Goal: Task Accomplishment & Management: Manage account settings

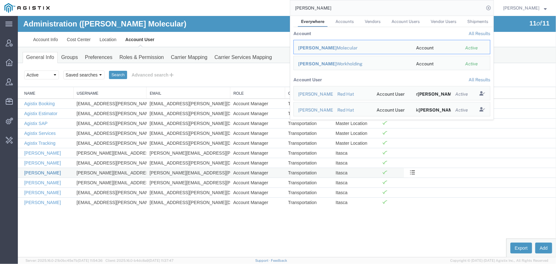
click at [40, 171] on link "[PERSON_NAME]" at bounding box center [42, 172] width 37 height 5
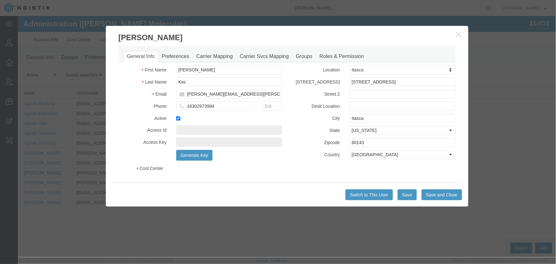
select select "COSTCENTER"
select select "60371"
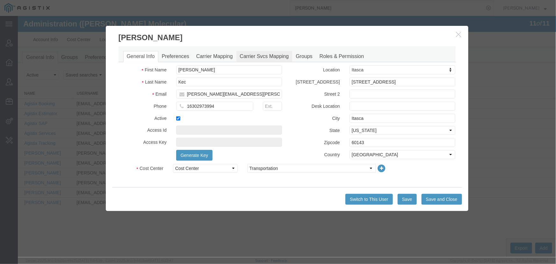
click at [244, 57] on link "Carrier Svcs Mapping" at bounding box center [264, 56] width 56 height 11
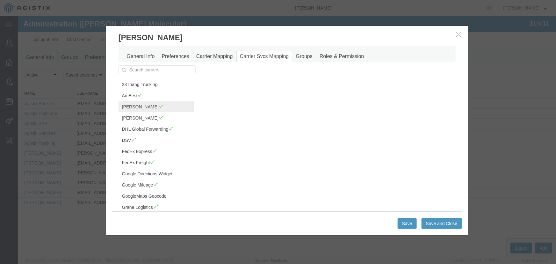
click at [146, 106] on link "C.H. Robinson" at bounding box center [156, 106] width 76 height 11
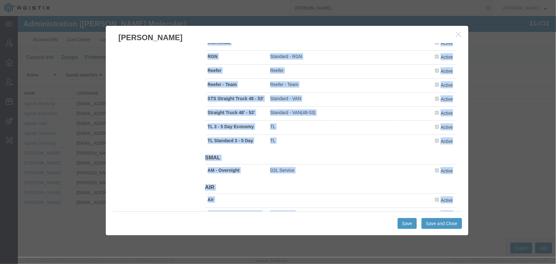
scroll to position [214, 0]
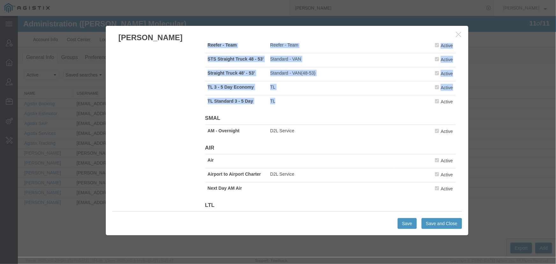
drag, startPoint x: 206, startPoint y: 90, endPoint x: 403, endPoint y: 104, distance: 196.8
copy tbody "26' Single Non-HazMat 26' Single Non-HazMat Active 26' Team Non-Hazmat 26' Team…"
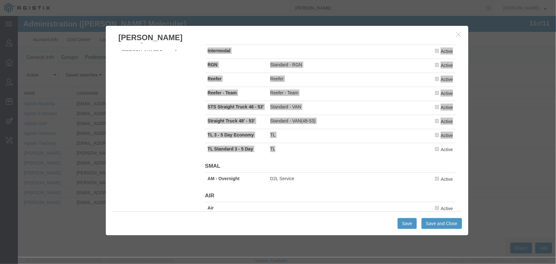
scroll to position [0, 0]
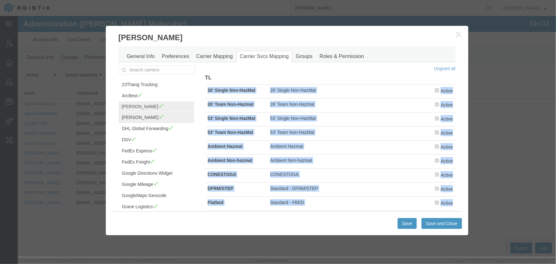
click at [126, 119] on link "DB Schenker" at bounding box center [156, 117] width 76 height 11
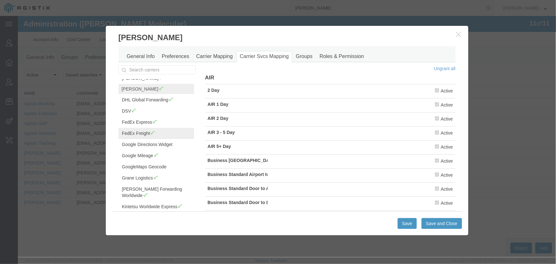
scroll to position [58, 0]
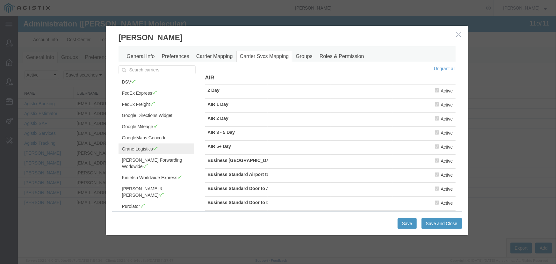
click at [148, 147] on link "Grane Logistics" at bounding box center [156, 148] width 76 height 11
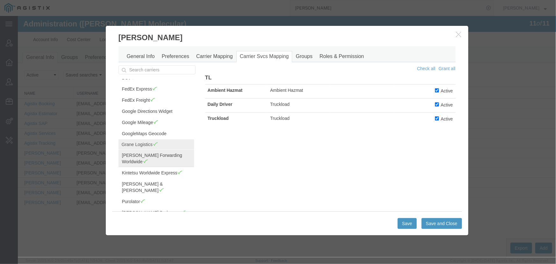
scroll to position [64, 0]
click at [149, 152] on link "JAS Forwarding Worldwide" at bounding box center [156, 156] width 76 height 17
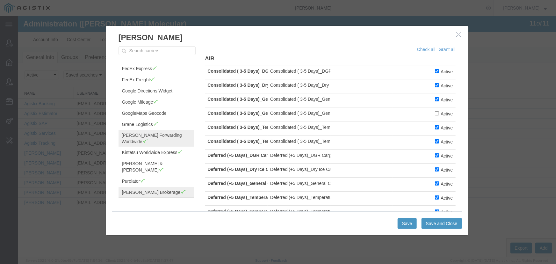
scroll to position [19, 0]
click at [146, 148] on link "Kintetsu Worldwide Express" at bounding box center [156, 152] width 76 height 11
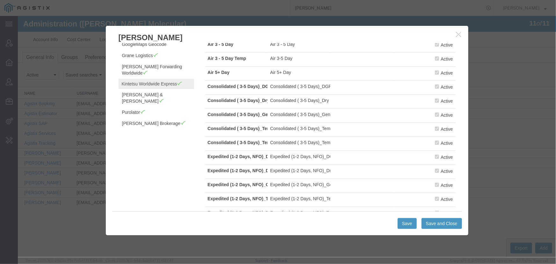
scroll to position [76, 0]
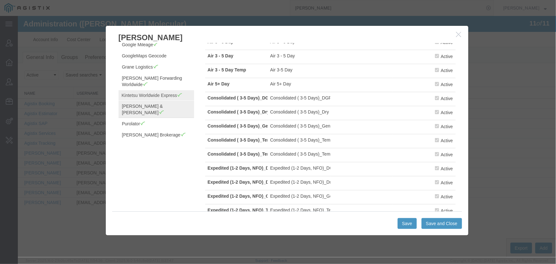
click at [129, 100] on link "Kuehne & Nagel" at bounding box center [156, 108] width 76 height 17
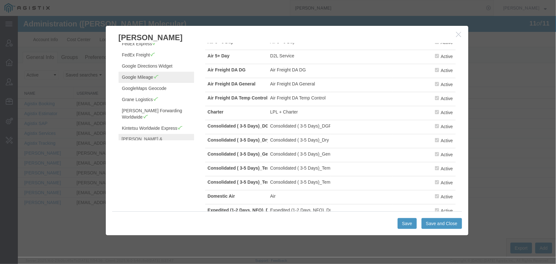
scroll to position [64, 0]
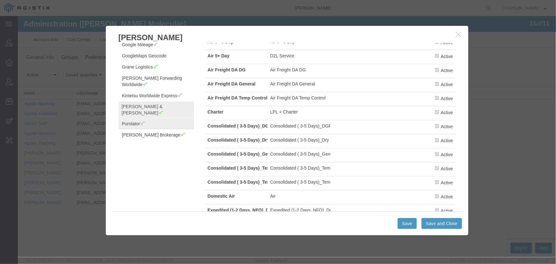
click at [122, 118] on link "Purolator" at bounding box center [156, 123] width 76 height 11
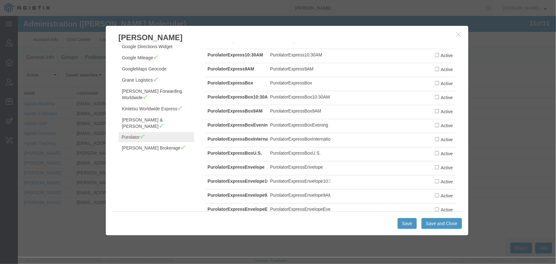
scroll to position [8, 0]
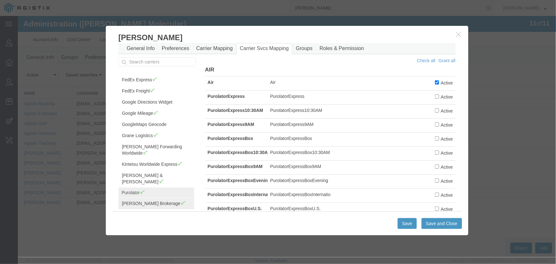
click at [147, 198] on link "Schneider Brokerage" at bounding box center [156, 203] width 76 height 11
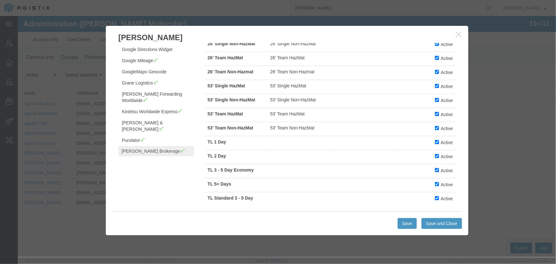
scroll to position [116, 0]
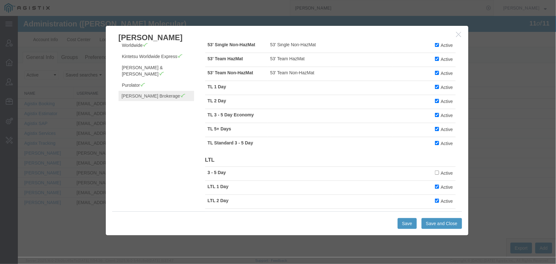
click at [159, 101] on link "Trinity Logistics Group" at bounding box center [156, 106] width 76 height 11
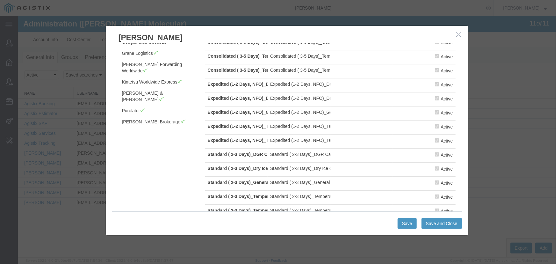
scroll to position [50, 0]
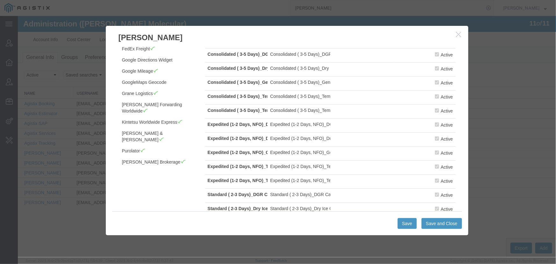
drag, startPoint x: 457, startPoint y: 33, endPoint x: 440, endPoint y: 26, distance: 17.9
click at [457, 33] on icon "button" at bounding box center [458, 33] width 5 height 5
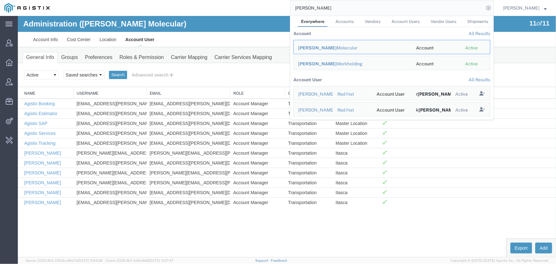
drag, startPoint x: 242, startPoint y: 6, endPoint x: 211, endPoint y: 6, distance: 30.9
click at [211, 6] on div "abbott Everywhere Accounts Vendors Account Users Vendor Users Shipments Account…" at bounding box center [274, 8] width 440 height 16
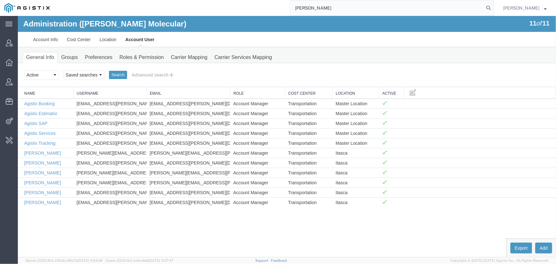
type input "robinson"
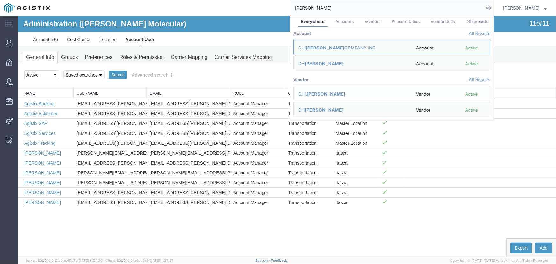
click at [318, 91] on span "Robinson" at bounding box center [326, 93] width 39 height 5
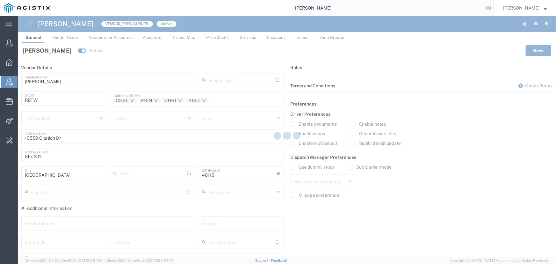
type input "Carrier"
type input "[US_STATE]"
type input "[GEOGRAPHIC_DATA]"
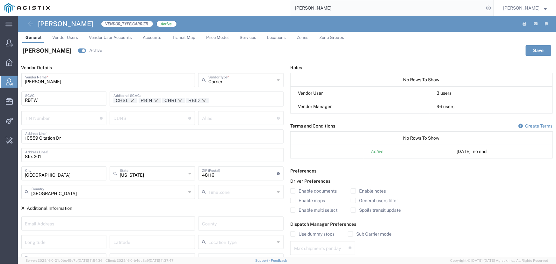
click at [245, 39] on span "Services" at bounding box center [248, 37] width 17 height 5
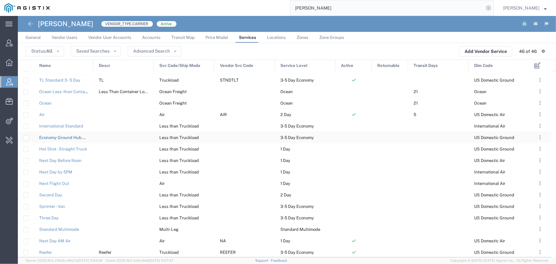
scroll to position [268, 0]
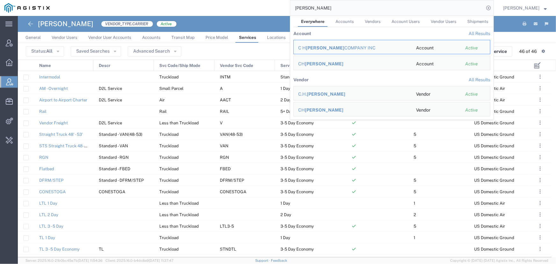
drag, startPoint x: 350, startPoint y: 10, endPoint x: 195, endPoint y: 9, distance: 154.2
click at [195, 9] on div "robinson Everywhere Accounts Vendors Account Users Vendor Users Shipments Accou…" at bounding box center [274, 8] width 440 height 16
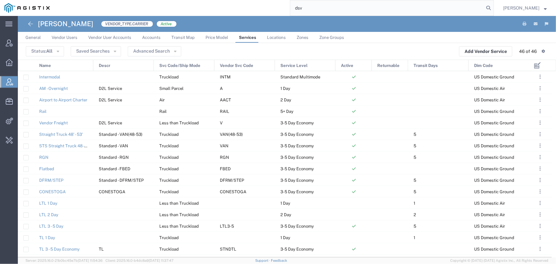
type input "dsv"
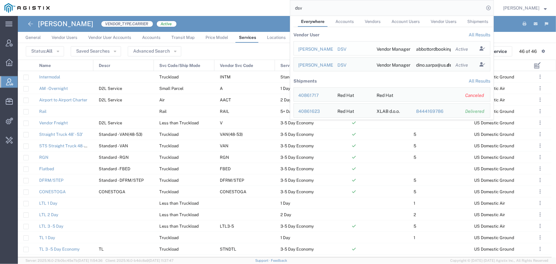
scroll to position [46, 0]
click at [320, 47] on div "Abbott ORD Booking" at bounding box center [313, 48] width 30 height 7
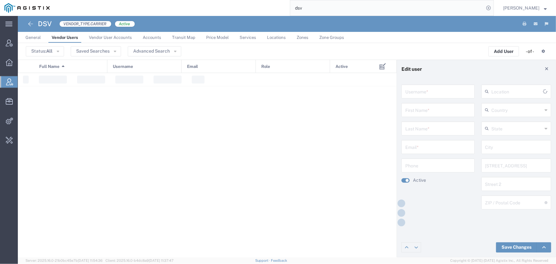
type input "abbottordbooking@us.dsv.com"
type input "Abbott ORD"
type input "Booking"
type input "abbottordbooking@us.dsv.com"
type input "[GEOGRAPHIC_DATA]"
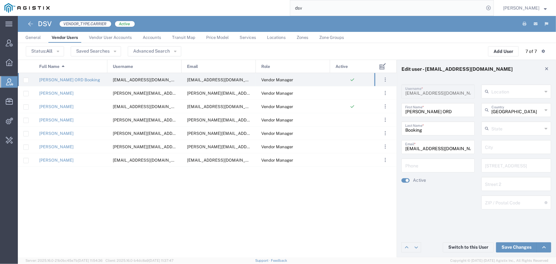
click at [245, 37] on span "Services" at bounding box center [248, 37] width 17 height 5
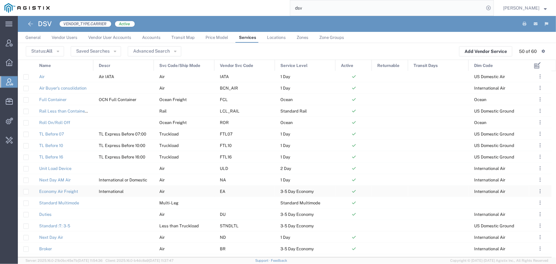
scroll to position [235, 0]
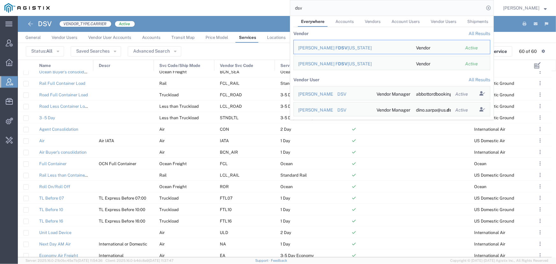
drag, startPoint x: 310, startPoint y: 3, endPoint x: 268, endPoint y: 8, distance: 42.4
click at [268, 8] on div "dsv Everywhere Accounts Vendors Account Users Vendor Users Shipments Vendor All…" at bounding box center [274, 8] width 440 height 16
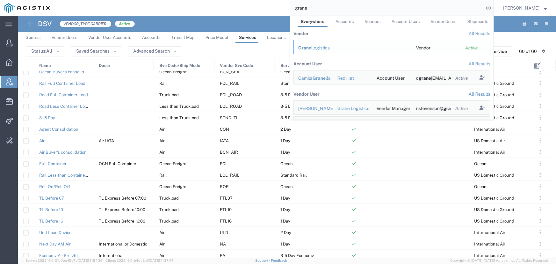
click at [313, 49] on div "Grane Logistics" at bounding box center [352, 48] width 109 height 7
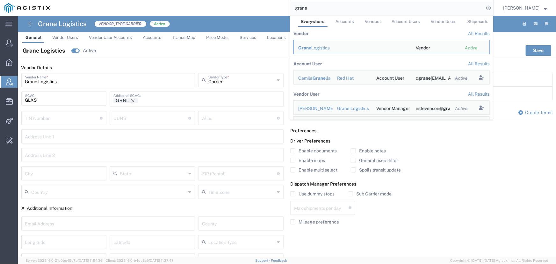
drag, startPoint x: 322, startPoint y: 9, endPoint x: 240, endPoint y: 7, distance: 81.9
click at [240, 7] on div "grane Everywhere Accounts Vendors Account Users Vendor Users Shipments Vendor A…" at bounding box center [274, 8] width 440 height 16
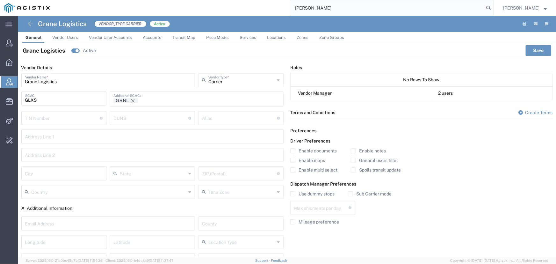
type input "kuehne"
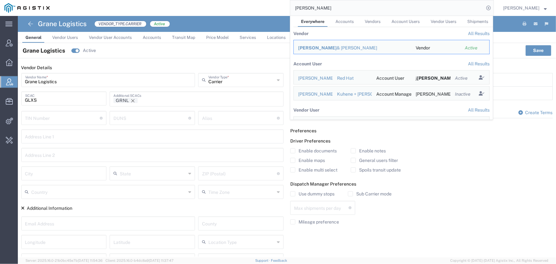
click at [319, 46] on div "Kuehne & Nagel" at bounding box center [352, 48] width 109 height 7
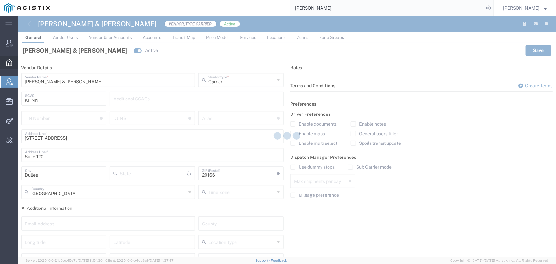
type input "Virginia"
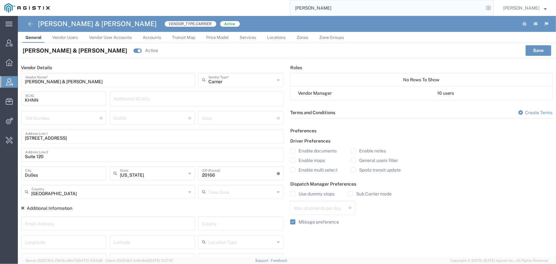
drag, startPoint x: 246, startPoint y: 36, endPoint x: 239, endPoint y: 35, distance: 6.7
click at [246, 36] on span "Services" at bounding box center [248, 37] width 17 height 5
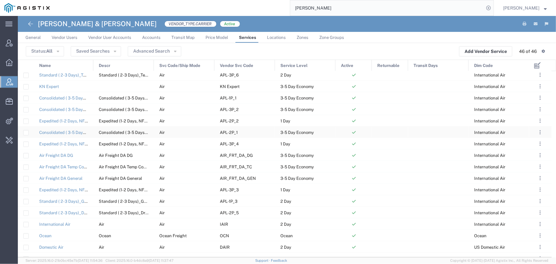
scroll to position [341, 0]
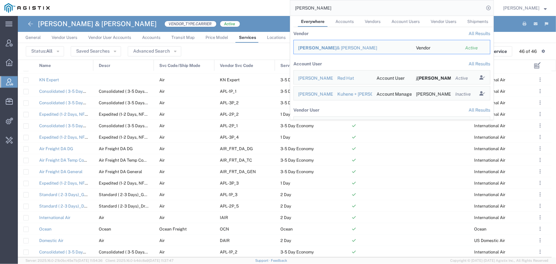
drag, startPoint x: 352, startPoint y: 9, endPoint x: 193, endPoint y: 4, distance: 158.8
click at [193, 5] on div "kuehne Everywhere Accounts Vendors Account Users Vendor Users Shipments Vendor …" at bounding box center [274, 8] width 440 height 16
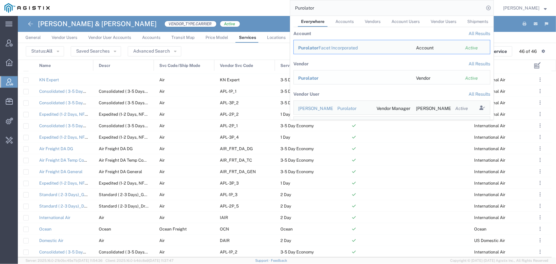
click at [309, 79] on span "Purolator" at bounding box center [308, 78] width 20 height 5
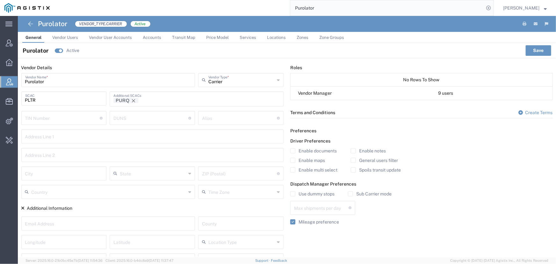
click at [245, 36] on span "Services" at bounding box center [248, 37] width 17 height 5
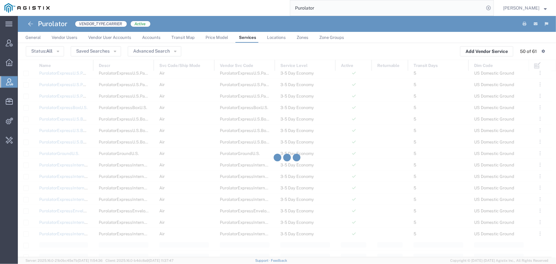
scroll to position [513, 0]
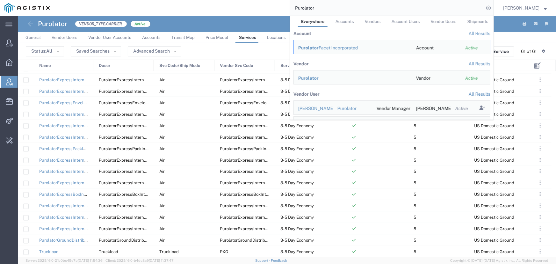
drag, startPoint x: 331, startPoint y: 1, endPoint x: 323, endPoint y: 11, distance: 12.9
click at [330, 4] on input "Purolator" at bounding box center [387, 7] width 194 height 15
drag, startPoint x: 324, startPoint y: 8, endPoint x: 257, endPoint y: 9, distance: 66.6
click at [257, 9] on div "Purolator Everywhere Accounts Vendors Account Users Vendor Users Shipments Acco…" at bounding box center [274, 8] width 440 height 16
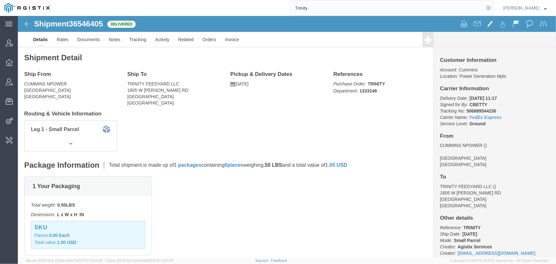
click at [313, 9] on input "Trinity" at bounding box center [387, 7] width 194 height 15
type input "Trinity Logistics"
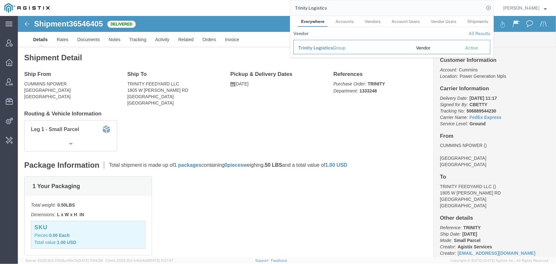
click at [310, 47] on span "Trinity Logistics" at bounding box center [315, 47] width 35 height 5
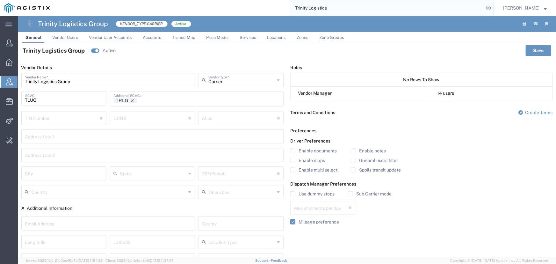
drag, startPoint x: 248, startPoint y: 37, endPoint x: 219, endPoint y: 38, distance: 29.3
click at [248, 37] on span "Services" at bounding box center [248, 37] width 17 height 5
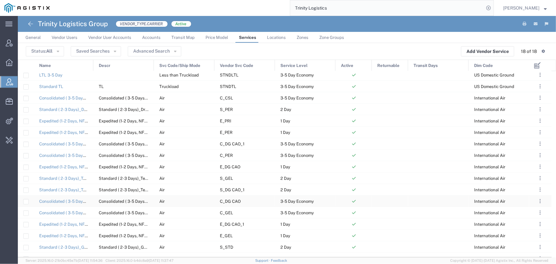
scroll to position [20, 0]
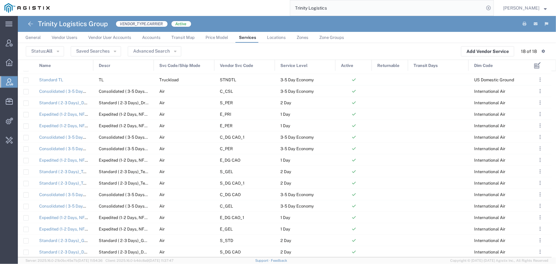
click at [59, 64] on div "Name" at bounding box center [64, 65] width 60 height 11
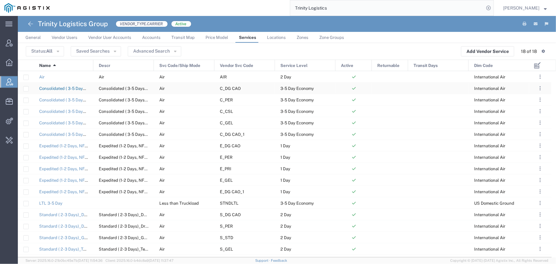
click at [66, 90] on link "Consolidated ( 3-5 Days)_DGR Cargo Aircraft Only" at bounding box center [87, 88] width 97 height 5
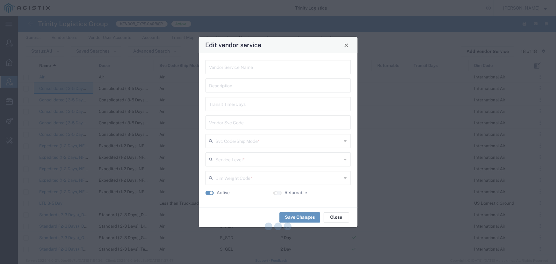
type input "Consolidated ( 3-5 Days)_DGR Cargo Aircraft Only"
type input "C_DG CAO"
type input "Air"
type input "3-5 Day Economy"
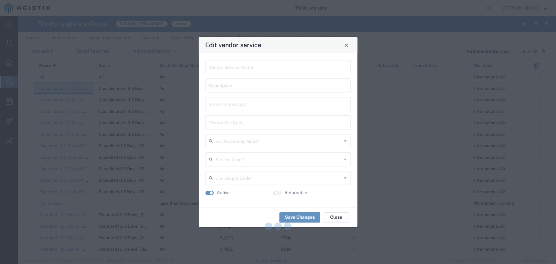
type input "International Air"
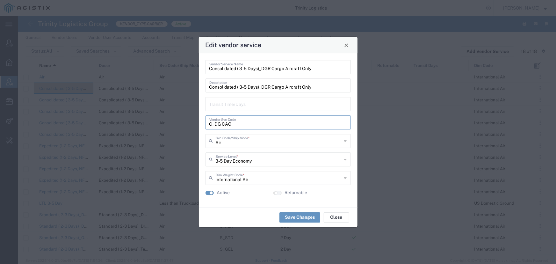
drag, startPoint x: 233, startPoint y: 124, endPoint x: 185, endPoint y: 124, distance: 48.1
click at [185, 124] on div "Edit vendor service Consolidated ( 3-5 Days)_DGR Cargo Aircraft Only Vendor Ser…" at bounding box center [278, 132] width 556 height 264
drag, startPoint x: 348, startPoint y: 47, endPoint x: 332, endPoint y: 47, distance: 15.6
click at [348, 47] on span "Close" at bounding box center [346, 45] width 4 height 4
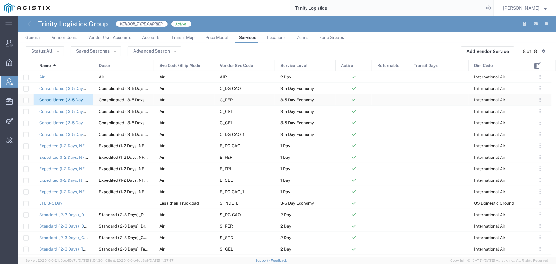
click at [73, 101] on link "Consolidated ( 3-5 Days)_Dry Ice Cargo" at bounding box center [76, 100] width 75 height 5
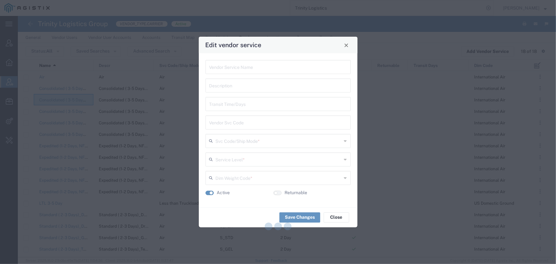
type input "Consolidated ( 3-5 Days)_Dry Ice Cargo"
type input "C_PER"
type input "Air"
type input "3-5 Day Economy"
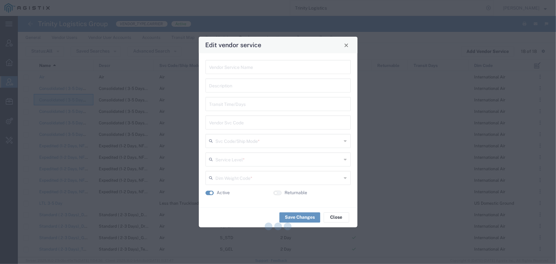
type input "International Air"
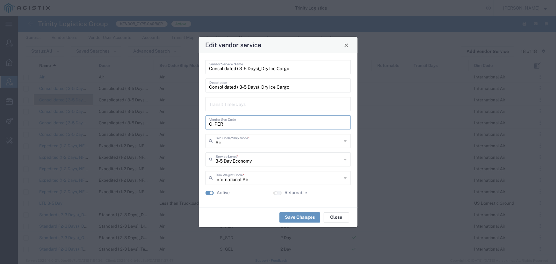
drag, startPoint x: 223, startPoint y: 126, endPoint x: 195, endPoint y: 126, distance: 28.4
click at [195, 126] on div "Edit vendor service Consolidated ( 3-5 Days)_Dry Ice Cargo Vendor Service Name …" at bounding box center [278, 132] width 556 height 264
click at [347, 43] on span "Close" at bounding box center [346, 45] width 4 height 4
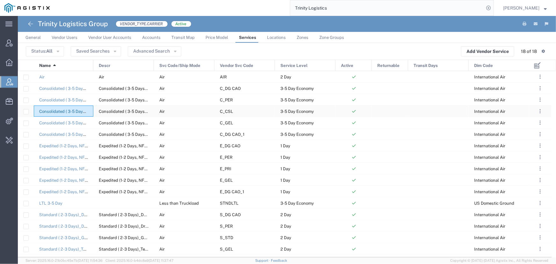
click at [45, 109] on link "Consolidated ( 3-5 Days)_General Cargo" at bounding box center [77, 111] width 77 height 5
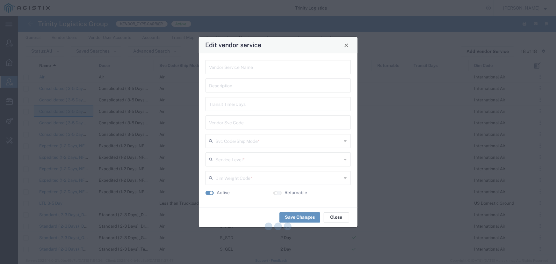
type input "Consolidated ( 3-5 Days)_General Cargo"
type input "C_CSL"
type input "Air"
type input "3-5 Day Economy"
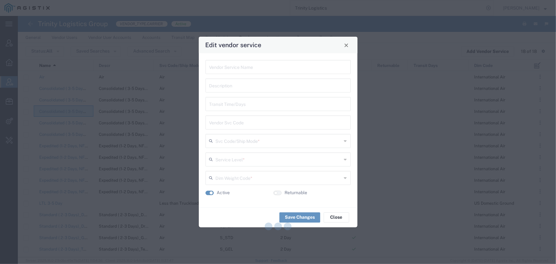
type input "International Air"
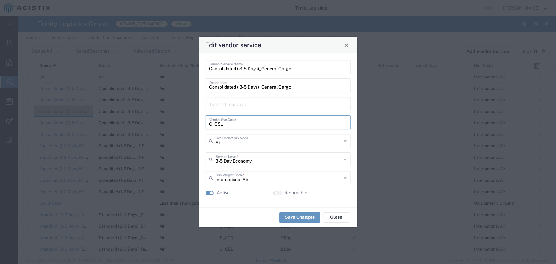
drag, startPoint x: 226, startPoint y: 125, endPoint x: 198, endPoint y: 125, distance: 28.0
click at [198, 125] on div "Edit vendor service Consolidated ( 3-5 Days)_General Cargo Vendor Service Name …" at bounding box center [278, 132] width 556 height 264
drag, startPoint x: 345, startPoint y: 47, endPoint x: 312, endPoint y: 48, distance: 32.8
click at [345, 47] on span "Close" at bounding box center [346, 45] width 4 height 4
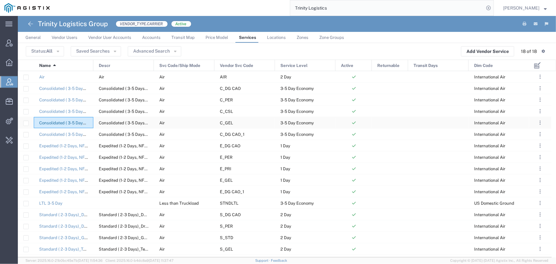
click at [75, 122] on link "Consolidated ( 3-5 Days)_Temperature Controlled 2-8C" at bounding box center [91, 122] width 105 height 5
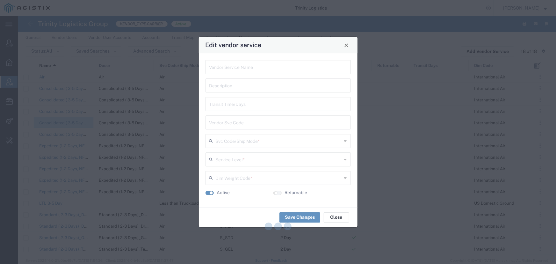
type input "Consolidated ( 3-5 Days)_Temperature Controlled 2-8C"
type input "C_GEL"
type input "Air"
type input "3-5 Day Economy"
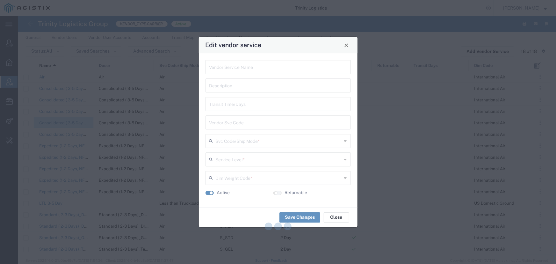
type input "International Air"
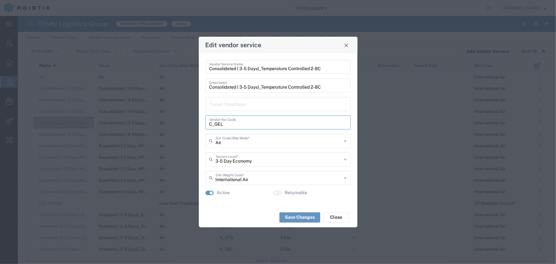
drag, startPoint x: 224, startPoint y: 123, endPoint x: 192, endPoint y: 123, distance: 32.5
click at [192, 123] on div "Edit vendor service Consolidated ( 3-5 Days)_Temperature Controlled 2-8C Vendor…" at bounding box center [278, 132] width 556 height 264
click at [347, 47] on span "Close" at bounding box center [346, 45] width 4 height 4
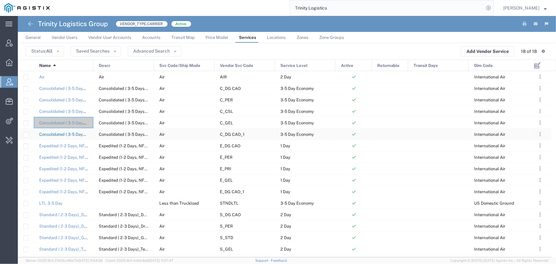
click at [74, 132] on link "Consolidated ( 3-5 Days)_Temperature Controlled 2-8C with DGR" at bounding box center [101, 134] width 125 height 5
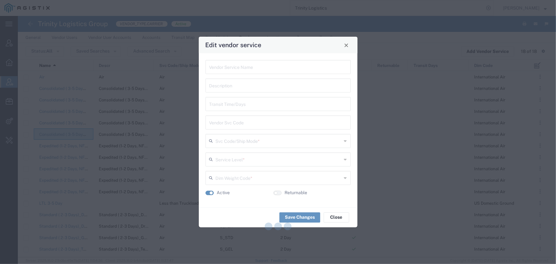
type input "Consolidated ( 3-5 Days)_Temperature Controlled 2-8C with DGR"
type input "C_DG CAO_1"
type input "Air"
type input "3-5 Day Economy"
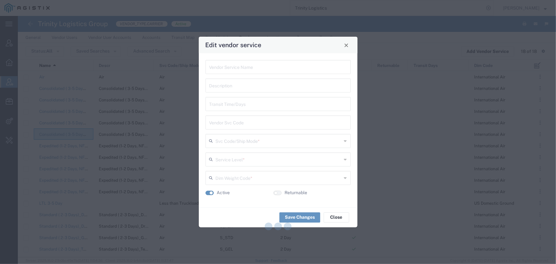
type input "International Air"
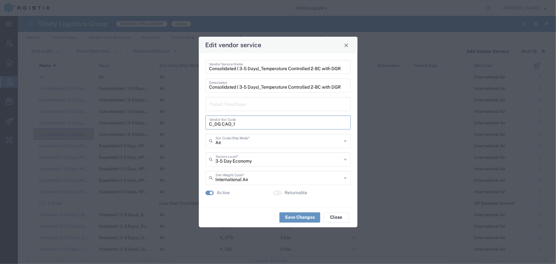
drag, startPoint x: 235, startPoint y: 125, endPoint x: 205, endPoint y: 125, distance: 30.0
click at [206, 125] on div "C_DG CAO_1 Vendor Svc Code" at bounding box center [278, 122] width 145 height 14
click at [349, 45] on button "Close" at bounding box center [346, 44] width 9 height 9
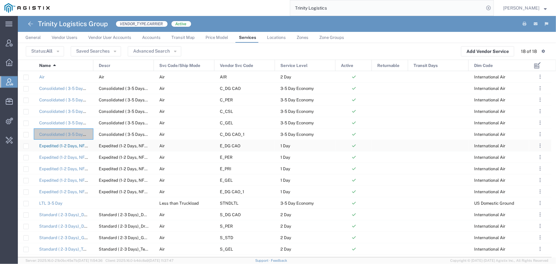
click at [68, 145] on link "Expedited (1-2 Days, NFO)_DGR Cargo Aircraft Only" at bounding box center [88, 145] width 99 height 5
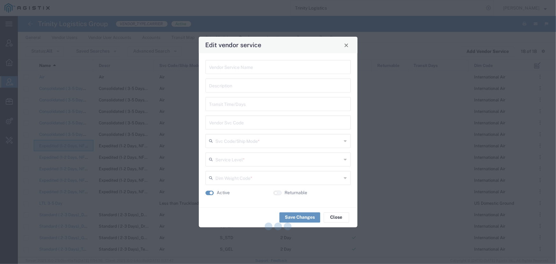
type input "Expedited (1-2 Days, NFO)_DGR Cargo Aircraft Only"
type input "E_DG CAO"
type input "Air"
type input "1 Day"
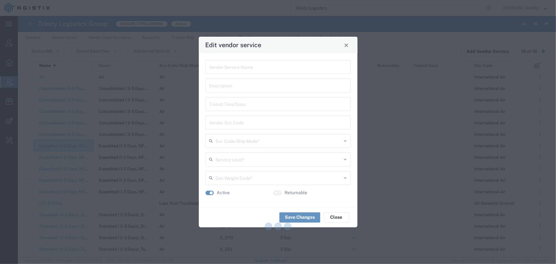
type input "International Air"
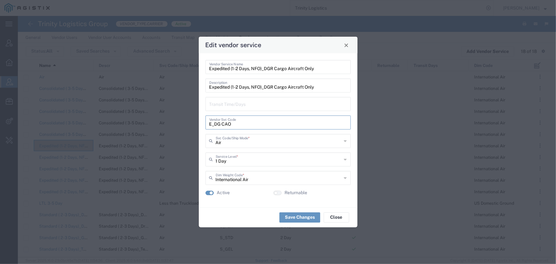
drag, startPoint x: 231, startPoint y: 124, endPoint x: 186, endPoint y: 125, distance: 44.9
click at [186, 125] on div "Edit vendor service Expedited (1-2 Days, NFO)_DGR Cargo Aircraft Only Vendor Se…" at bounding box center [278, 132] width 556 height 264
click at [347, 47] on span "Close" at bounding box center [346, 45] width 4 height 4
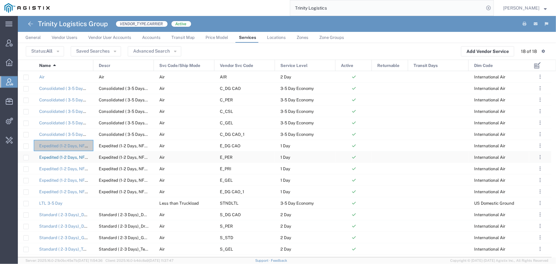
click at [70, 156] on link "Expedited (1-2 Days, NFO)_Dry Ice Cargo" at bounding box center [78, 157] width 78 height 5
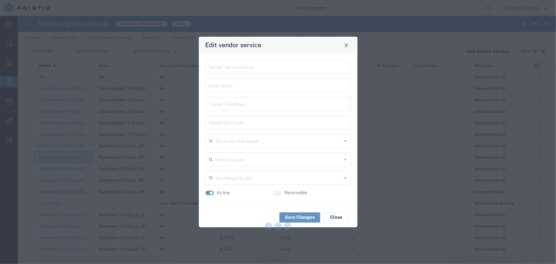
type input "Expedited (1-2 Days, NFO)_Dry Ice Cargo"
type input "E_PER"
type input "Air"
type input "1 Day"
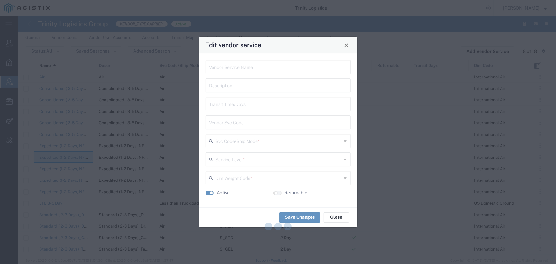
type input "International Air"
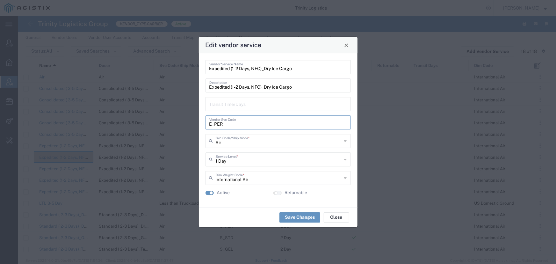
drag, startPoint x: 225, startPoint y: 124, endPoint x: 181, endPoint y: 124, distance: 43.3
click at [181, 124] on div "Edit vendor service Expedited (1-2 Days, NFO)_Dry Ice Cargo Vendor Service Name…" at bounding box center [278, 132] width 556 height 264
click at [344, 47] on span "Close" at bounding box center [346, 45] width 4 height 4
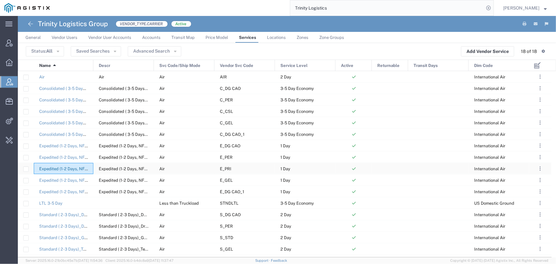
click at [64, 169] on link "Expedited (1-2 Days, NFO)_General Cargo" at bounding box center [79, 168] width 80 height 5
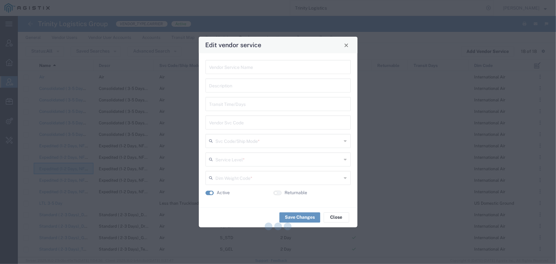
type input "Expedited (1-2 Days, NFO)_General Cargo"
type input "E_PRI"
type input "Air"
type input "1 Day"
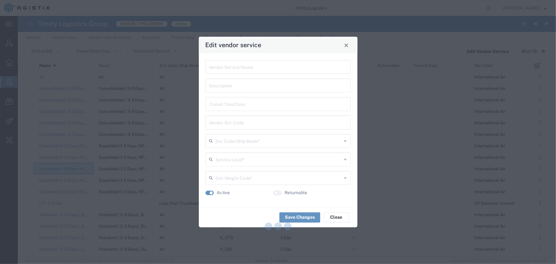
type input "International Air"
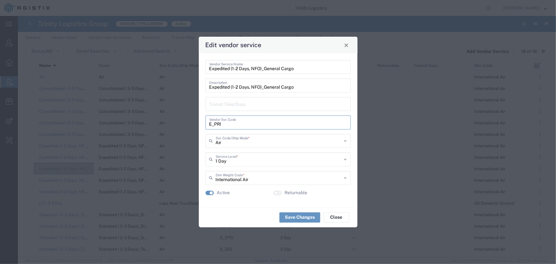
drag, startPoint x: 222, startPoint y: 125, endPoint x: 192, endPoint y: 125, distance: 30.0
click at [192, 125] on div "Edit vendor service Expedited (1-2 Days, NFO)_General Cargo Vendor Service Name…" at bounding box center [278, 132] width 556 height 264
drag, startPoint x: 345, startPoint y: 46, endPoint x: 341, endPoint y: 48, distance: 4.3
click at [345, 46] on span "Close" at bounding box center [346, 45] width 4 height 4
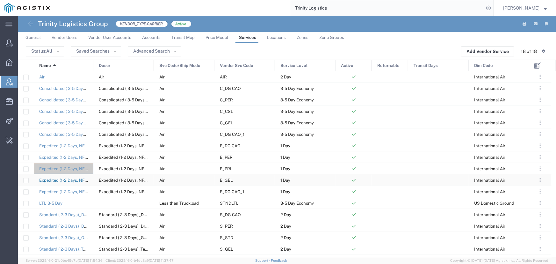
click at [64, 178] on link "Expedited (1-2 Days, NFO)_Temperature Controlled 2-8C" at bounding box center [93, 180] width 108 height 5
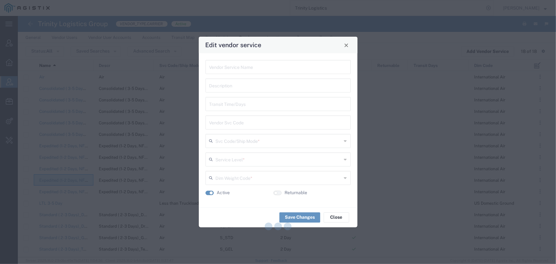
type input "Expedited (1-2 Days, NFO)_Temperature Controlled 2-8C"
type input "E_GEL"
type input "Air"
type input "1 Day"
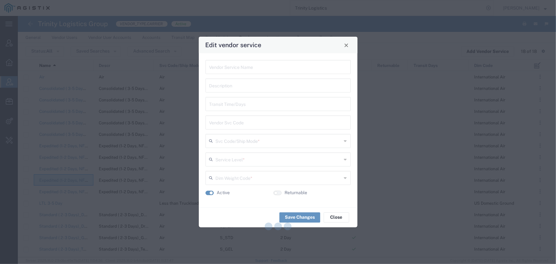
type input "International Air"
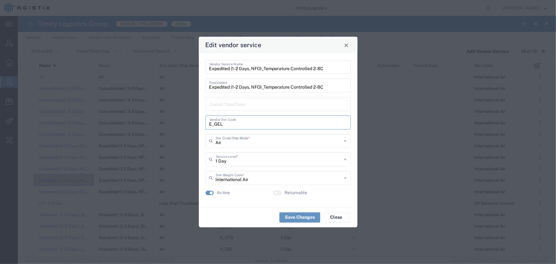
drag, startPoint x: 222, startPoint y: 124, endPoint x: 191, endPoint y: 123, distance: 31.2
click at [191, 123] on div "Edit vendor service Expedited (1-2 Days, NFO)_Temperature Controlled 2-8C Vendo…" at bounding box center [278, 132] width 556 height 264
click at [344, 47] on span "Close" at bounding box center [346, 45] width 4 height 4
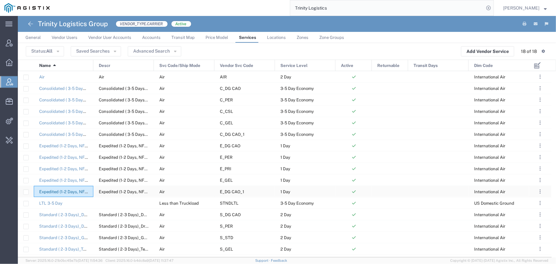
click at [77, 191] on link "Expedited (1-2 Days, NFO)_Temperature Controlled 2-8C with DGR" at bounding box center [102, 191] width 127 height 5
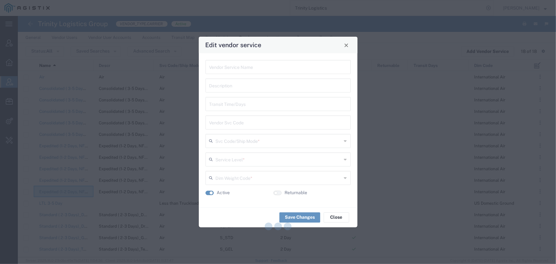
type input "Expedited (1-2 Days, NFO)_Temperature Controlled 2-8C with DGR"
type input "E_DG CAO_1"
type input "Air"
type input "1 Day"
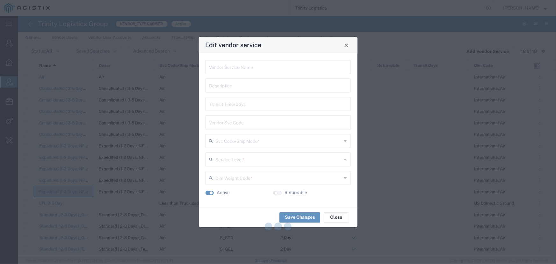
type input "International Air"
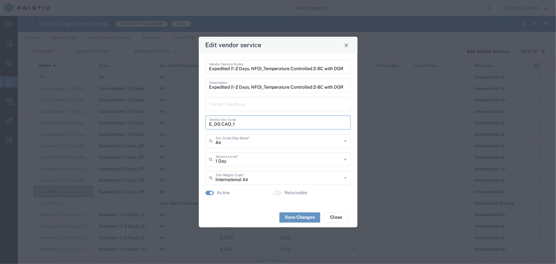
drag, startPoint x: 235, startPoint y: 125, endPoint x: 201, endPoint y: 126, distance: 34.1
click at [201, 126] on div "Expedited (1-2 Days, NFO)_Temperature Controlled 2-8C with DGR Vendor Service N…" at bounding box center [278, 130] width 159 height 154
click at [346, 47] on span "Close" at bounding box center [346, 45] width 4 height 4
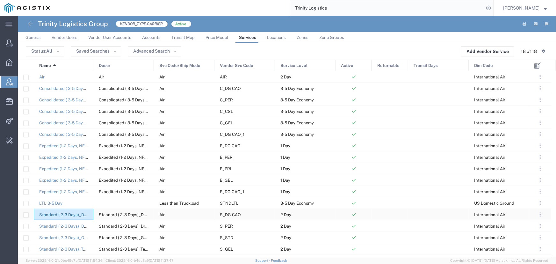
click at [65, 214] on link "Standard ( 2-3 Days)_DGR Cargo Aircraft only" at bounding box center [83, 214] width 88 height 5
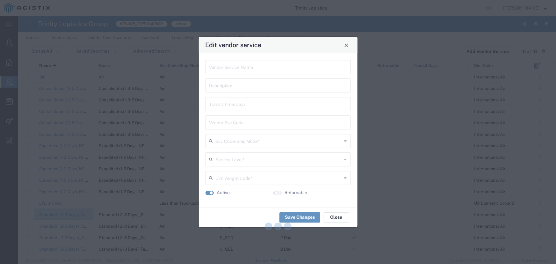
type input "Standard ( 2-3 Days)_DGR Cargo Aircraft only"
type input "S_DG CAO"
type input "Air"
type input "2 Day"
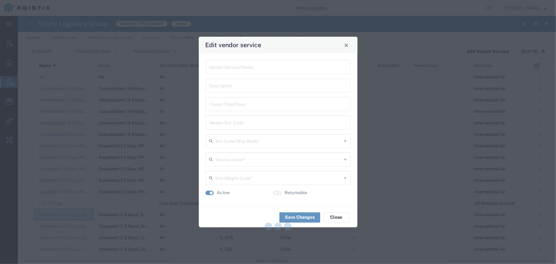
type input "International Air"
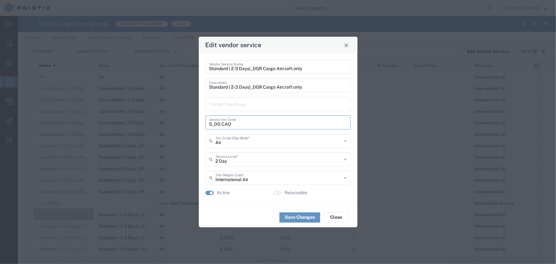
drag, startPoint x: 230, startPoint y: 124, endPoint x: 198, endPoint y: 124, distance: 32.5
click at [198, 124] on div "Edit vendor service Standard ( 2-3 Days)_DGR Cargo Aircraft only Vendor Service…" at bounding box center [278, 132] width 556 height 264
click at [346, 45] on span "Close" at bounding box center [346, 45] width 4 height 4
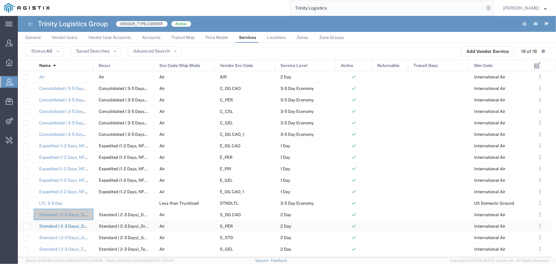
click at [65, 224] on link "Standard ( 2-3 Days)_Dry Ice Cargo" at bounding box center [73, 226] width 68 height 5
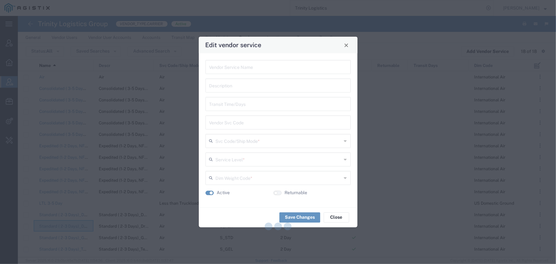
type input "Standard ( 2-3 Days)_Dry Ice Cargo"
type input "S_PER"
type input "Air"
type input "2 Day"
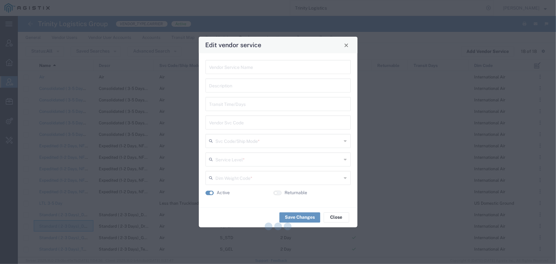
type input "International Air"
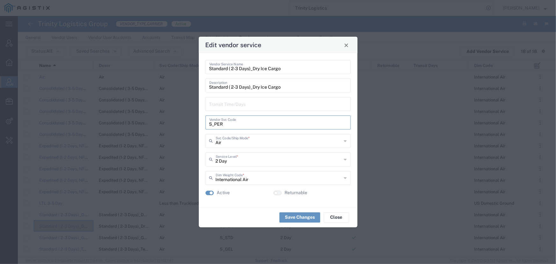
drag, startPoint x: 223, startPoint y: 124, endPoint x: 196, endPoint y: 125, distance: 26.8
click at [196, 125] on div "Edit vendor service Standard ( 2-3 Days)_Dry Ice Cargo Vendor Service Name Stan…" at bounding box center [278, 132] width 556 height 264
click at [347, 49] on button "Close" at bounding box center [346, 44] width 9 height 9
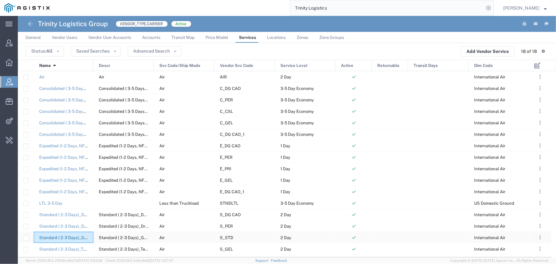
click at [70, 237] on link "Standard ( 2-3 Days)_General Cargo" at bounding box center [74, 237] width 70 height 5
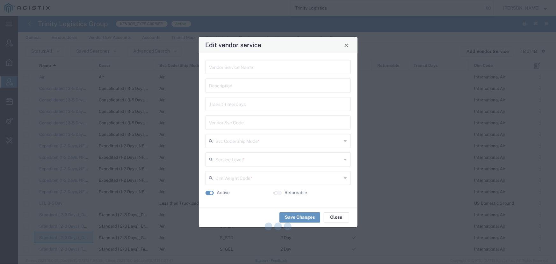
type input "Standard ( 2-3 Days)_General Cargo"
type input "S_STD"
type input "Air"
type input "2 Day"
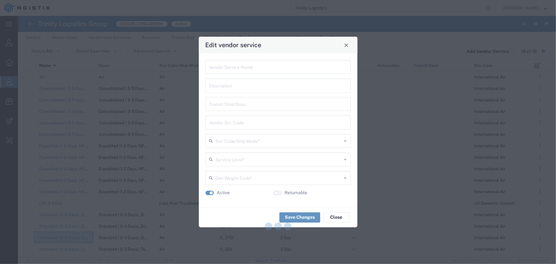
type input "International Air"
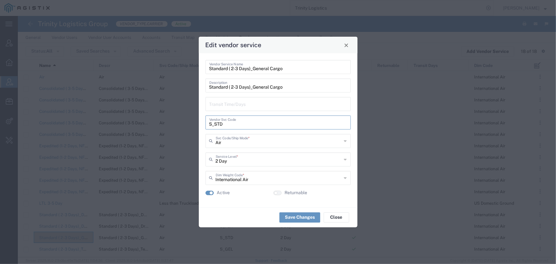
drag, startPoint x: 224, startPoint y: 124, endPoint x: 191, endPoint y: 125, distance: 32.8
click at [191, 125] on div "Edit vendor service Standard ( 2-3 Days)_General Cargo Vendor Service Name Stan…" at bounding box center [278, 132] width 556 height 264
click at [347, 46] on span "Close" at bounding box center [346, 45] width 4 height 4
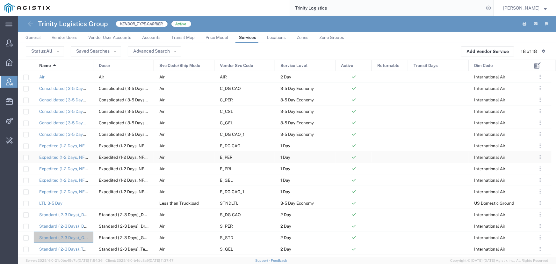
scroll to position [20, 0]
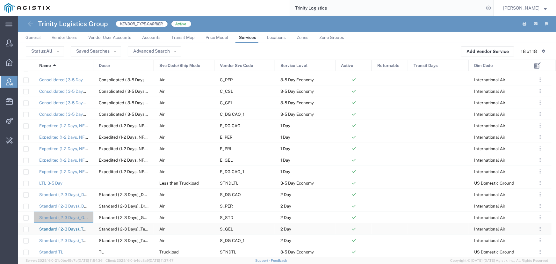
click at [68, 228] on link "Standard ( 2-3 Days)_Temperature Controlled 2-8C" at bounding box center [88, 229] width 98 height 5
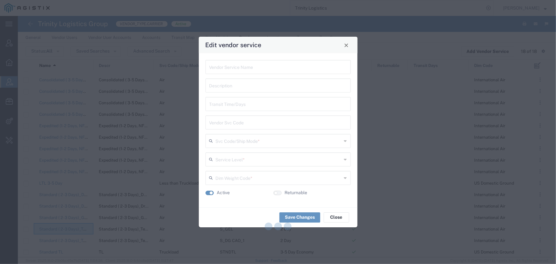
type input "Standard ( 2-3 Days)_Temperature Controlled 2-8C"
type input "S_GEL"
type input "Air"
type input "2 Day"
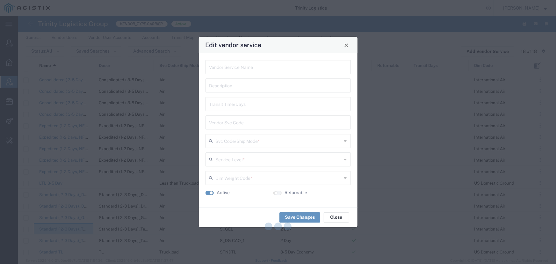
type input "International Air"
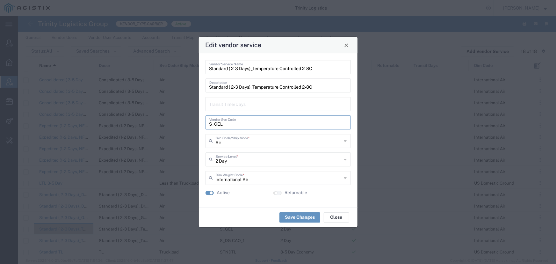
drag, startPoint x: 223, startPoint y: 125, endPoint x: 195, endPoint y: 124, distance: 28.4
click at [195, 124] on div "Edit vendor service Standard ( 2-3 Days)_Temperature Controlled 2-8C Vendor Ser…" at bounding box center [278, 132] width 556 height 264
click at [347, 46] on span "Close" at bounding box center [346, 45] width 4 height 4
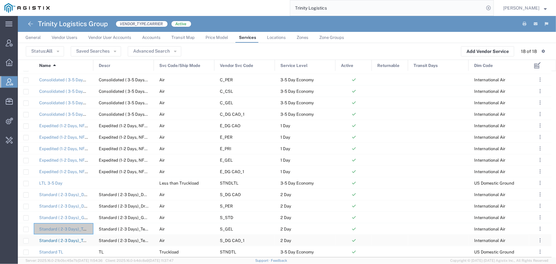
click at [70, 239] on link "Standard ( 2-3 Days)_Temperature Controlled 2-8C with DGR" at bounding box center [97, 240] width 117 height 5
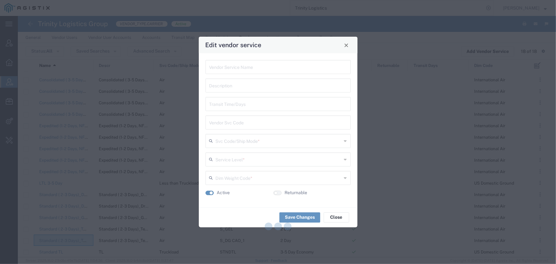
type input "Standard ( 2-3 Days)_Temperature Controlled 2-8C with DGR"
type input "S_DG CAO_1"
type input "Air"
type input "2 Day"
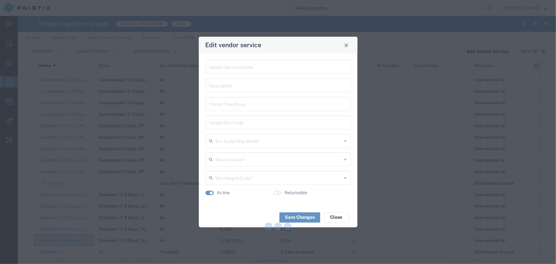
type input "International Air"
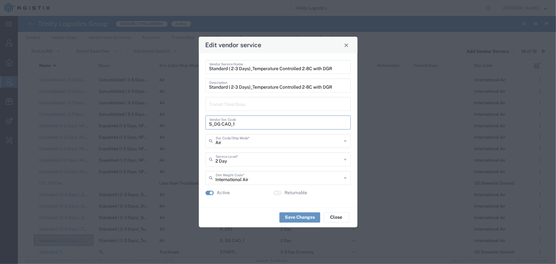
drag, startPoint x: 234, startPoint y: 126, endPoint x: 184, endPoint y: 125, distance: 50.0
click at [184, 125] on div "Edit vendor service Standard ( 2-3 Days)_Temperature Controlled 2-8C with DGR V…" at bounding box center [278, 132] width 556 height 264
click at [344, 44] on span "Close" at bounding box center [346, 45] width 4 height 4
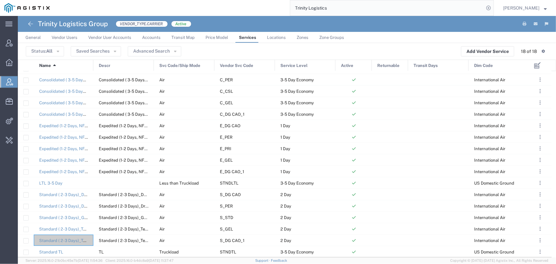
click at [7, 189] on div "main_menu Created with Sketch. Collapse Menu Account Manager Overview Vendor Ma…" at bounding box center [9, 140] width 18 height 248
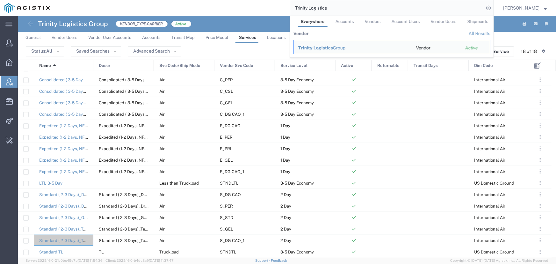
drag, startPoint x: 231, startPoint y: 7, endPoint x: 215, endPoint y: 7, distance: 16.3
click at [215, 7] on div "Trinity Logistics Everywhere Accounts Vendors Account Users Vendor Users Shipme…" at bounding box center [274, 8] width 440 height 16
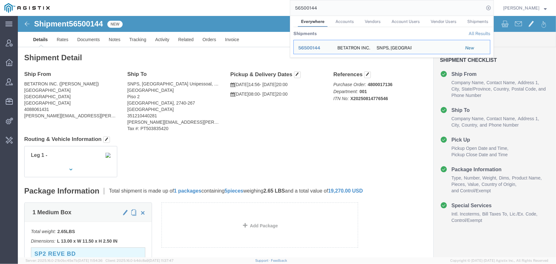
drag, startPoint x: 368, startPoint y: 9, endPoint x: 185, endPoint y: 6, distance: 182.6
click at [185, 6] on div "56500144 Everywhere Accounts Vendors Account Users Vendor Users Shipments Shipm…" at bounding box center [274, 8] width 440 height 16
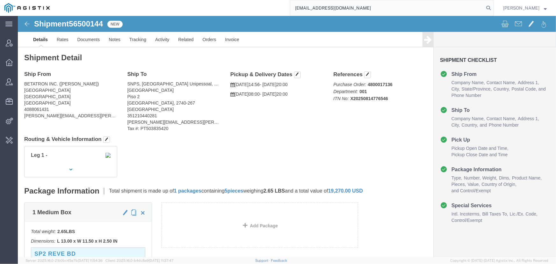
type input "offline@pgw.com"
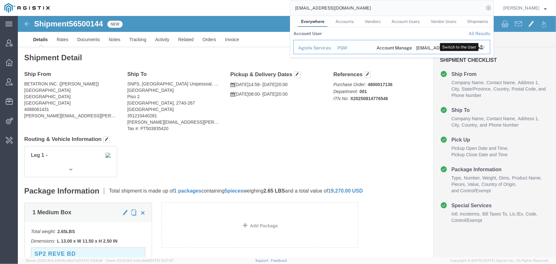
drag, startPoint x: 481, startPoint y: 46, endPoint x: 464, endPoint y: 44, distance: 17.3
click at [481, 46] on icon "Search Results" at bounding box center [482, 47] width 9 height 9
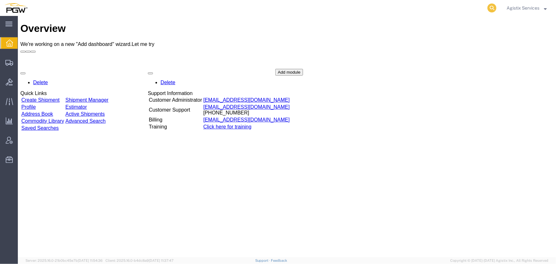
click at [489, 8] on icon at bounding box center [492, 8] width 9 height 9
type input "56501009"
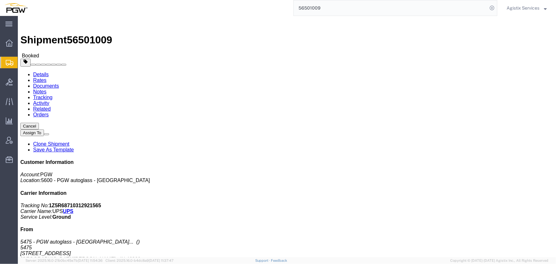
click span "button"
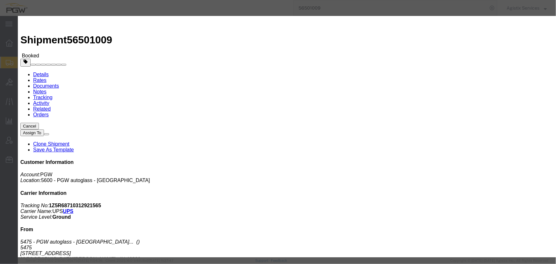
click div "Aug 14 2025 5:06 PM"
click input "5:06 PM"
type input "10:00 AM"
click button "Apply"
click div "Aug 15 2025 11:00 AM"
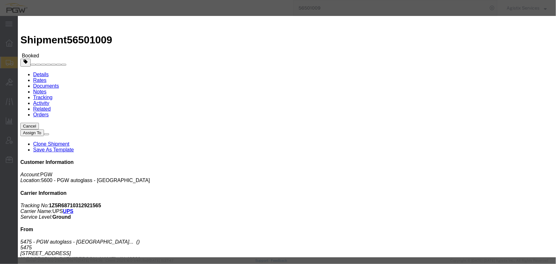
type input "2:00 PM"
click button "Apply"
click div "Aug 15 2025 3:00 PM"
click input "3:00 PM"
type input "10:00 AM"
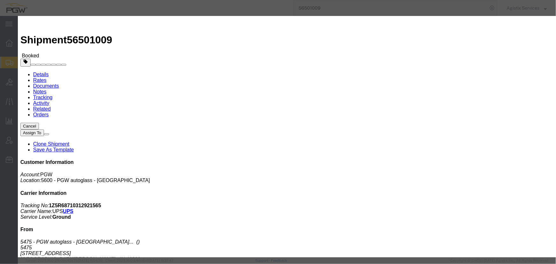
click button "Apply"
click div "Aug 18 2025 11:00 AM"
type input "2:00 PM"
click button "Apply"
click button "Save"
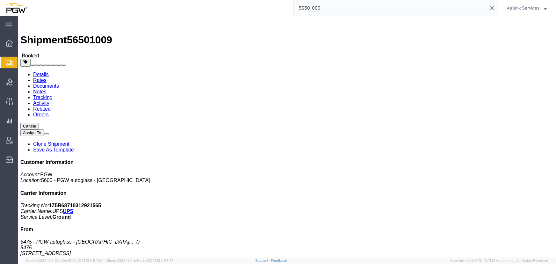
click icon "button"
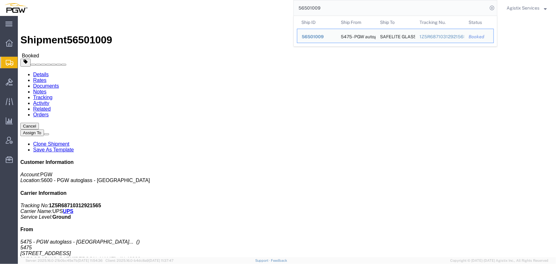
drag, startPoint x: 334, startPoint y: 10, endPoint x: 229, endPoint y: 10, distance: 104.8
click at [229, 10] on div "56501009 Ship ID Ship From Ship To Tracking Nu. Status Ship ID 56501009 Ship Fr…" at bounding box center [265, 8] width 466 height 16
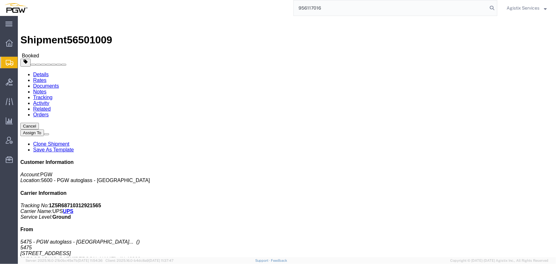
type input "956117016"
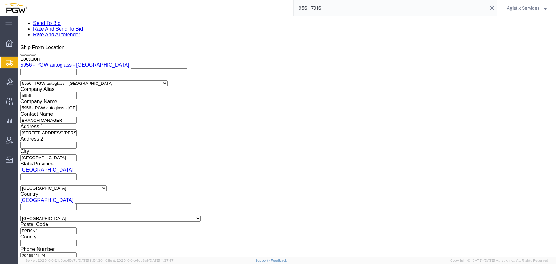
select select "28529"
select select "28521"
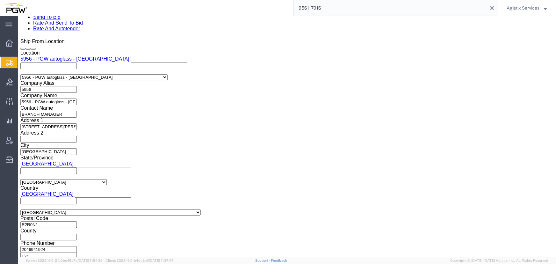
click select "Select Air Less than Truckload Multi-Leg Ocean Freight Rail Small Parcel Truckl…"
select select "LTL"
click select "Select Air Less than Truckload Multi-Leg Ocean Freight Rail Small Parcel Truckl…"
click button "Rate Shipment"
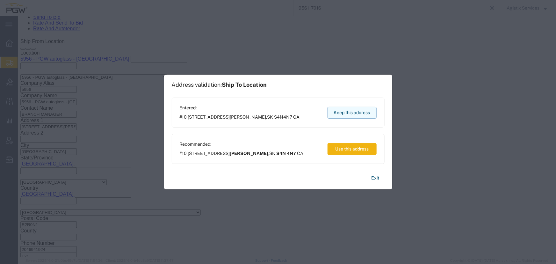
click at [348, 112] on button "Keep this address" at bounding box center [352, 113] width 49 height 12
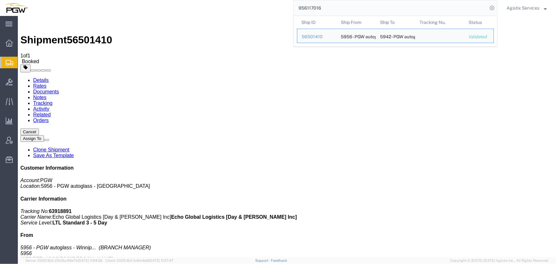
click at [349, 11] on input "956117016" at bounding box center [391, 7] width 194 height 15
drag, startPoint x: 250, startPoint y: 11, endPoint x: 247, endPoint y: 11, distance: 3.2
click at [247, 11] on div "956117016 Ship ID Ship From Ship To Tracking Nu. Status Ship ID 56501410 Ship F…" at bounding box center [265, 8] width 466 height 16
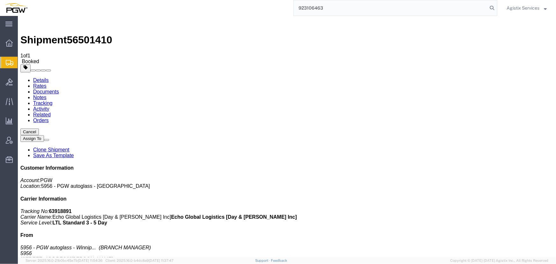
type input "923106463"
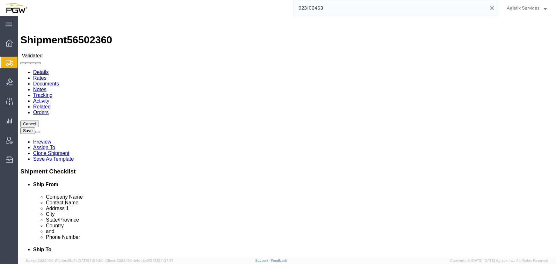
select select "28509"
select select "28523"
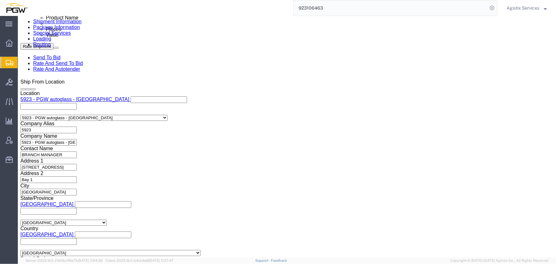
scroll to position [405, 0]
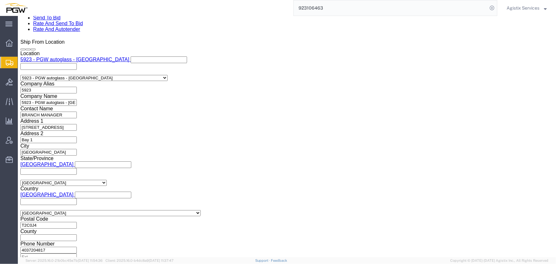
click select "Select Air Less than Truckload Multi-Leg Ocean Freight Rail Small Parcel Truckl…"
select select "LTL"
click select "Select Air Less than Truckload Multi-Leg Ocean Freight Rail Small Parcel Truckl…"
click button "Rate Shipment"
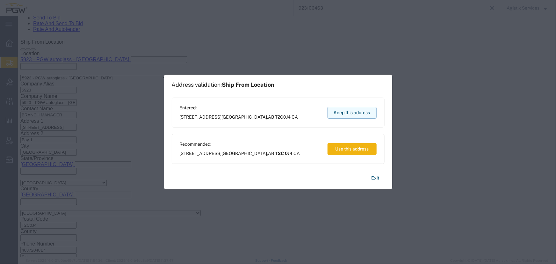
drag, startPoint x: 327, startPoint y: 96, endPoint x: 345, endPoint y: 112, distance: 23.9
click at [345, 112] on button "Keep this address" at bounding box center [352, 113] width 49 height 12
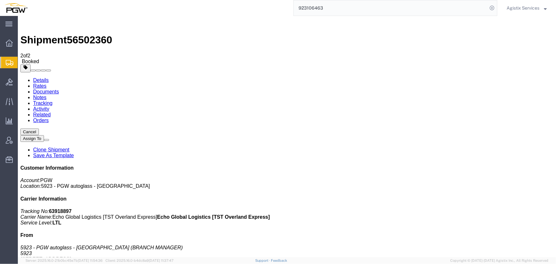
click at [526, 6] on span "Agistix Services" at bounding box center [523, 7] width 33 height 7
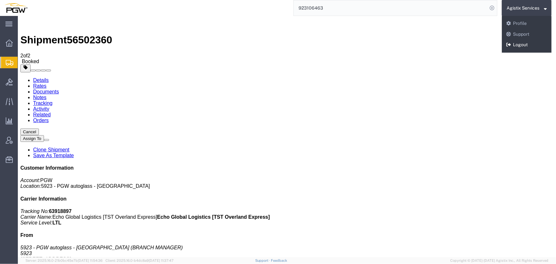
click at [523, 47] on link "Logout" at bounding box center [527, 45] width 50 height 11
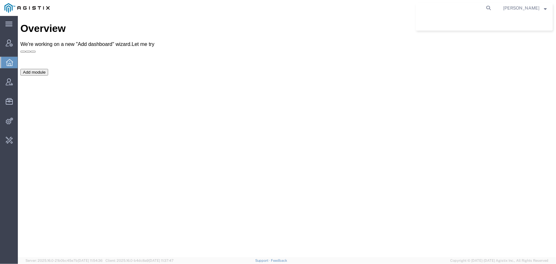
click at [383, 9] on agx-global-search at bounding box center [392, 8] width 204 height 16
click at [489, 6] on icon at bounding box center [488, 8] width 9 height 9
type input "offline@nutanix.com"
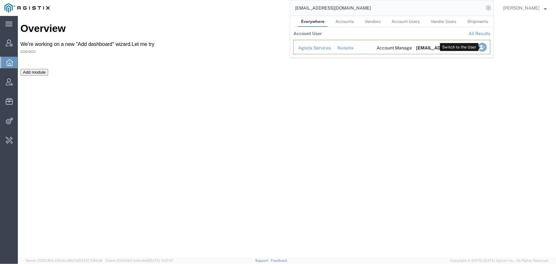
click at [484, 48] on icon "Search Results" at bounding box center [482, 47] width 9 height 9
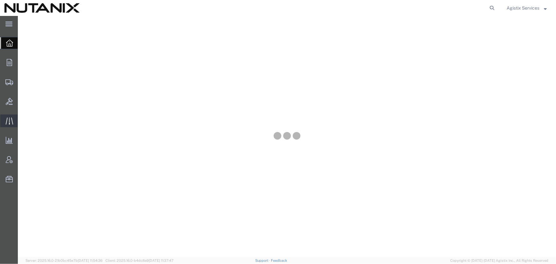
click at [10, 120] on icon at bounding box center [9, 120] width 7 height 7
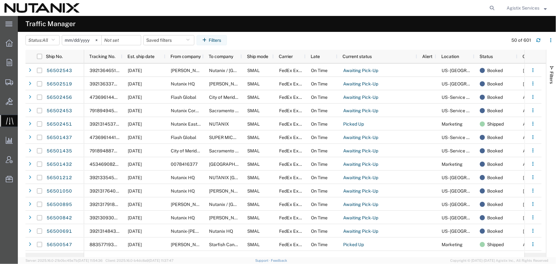
click at [511, 8] on span "Agistix Services" at bounding box center [523, 7] width 33 height 7
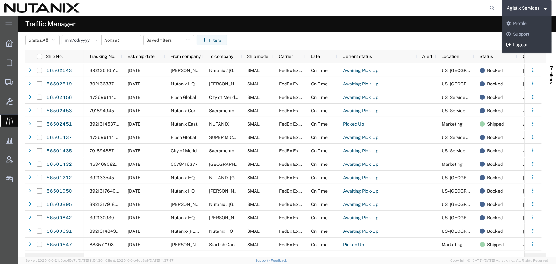
click at [512, 42] on link "Logout" at bounding box center [527, 45] width 50 height 11
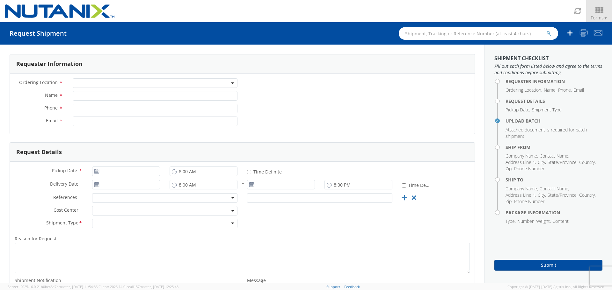
select select
click at [596, 10] on icon at bounding box center [599, 10] width 30 height 9
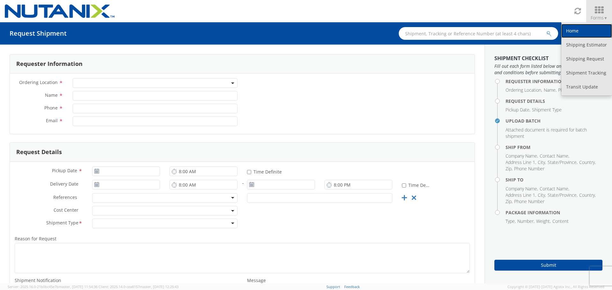
click at [577, 33] on link "Home" at bounding box center [586, 31] width 51 height 14
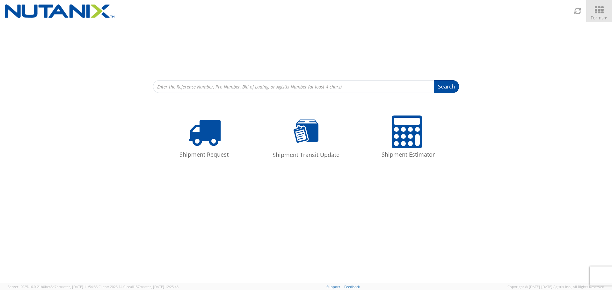
click at [598, 9] on icon at bounding box center [599, 10] width 30 height 9
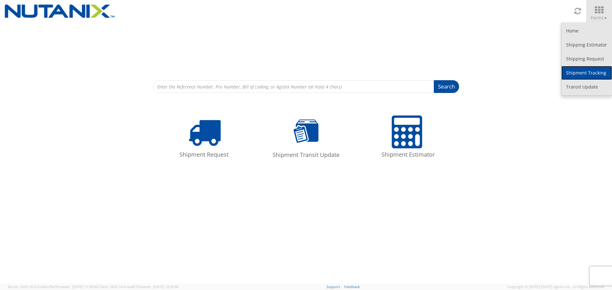
click at [577, 70] on link "Shipment Tracking" at bounding box center [586, 73] width 51 height 14
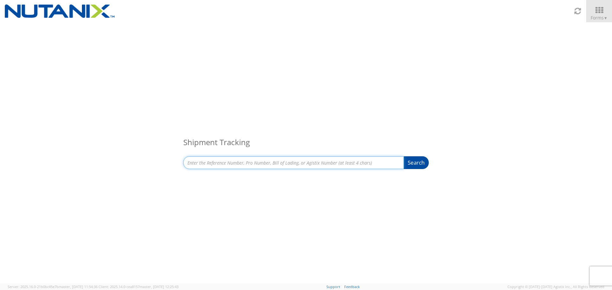
click at [227, 164] on input at bounding box center [293, 162] width 221 height 13
type input "56502451"
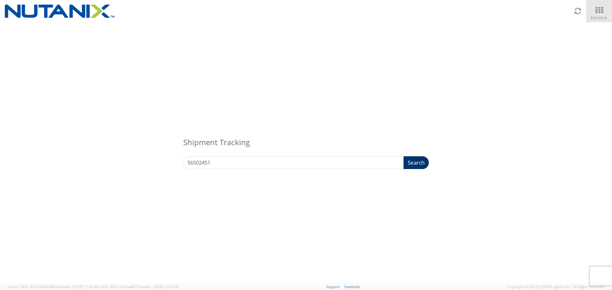
click at [412, 161] on button "Search" at bounding box center [415, 162] width 25 height 13
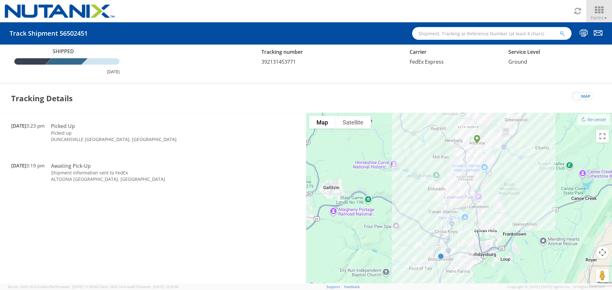
click at [598, 14] on icon at bounding box center [599, 10] width 30 height 9
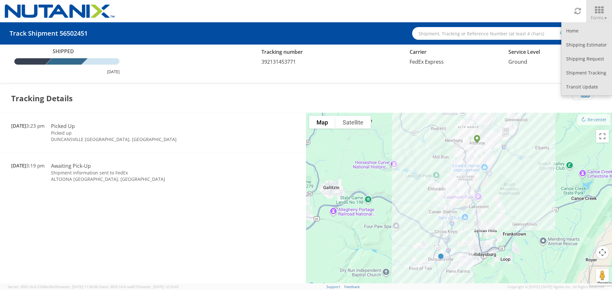
drag, startPoint x: 76, startPoint y: 2, endPoint x: 350, endPoint y: 73, distance: 282.4
click at [350, 73] on div "Shipped August 16, 2025 Tracking number 392131453771 Carrier FedEx Express Serv…" at bounding box center [306, 61] width 602 height 27
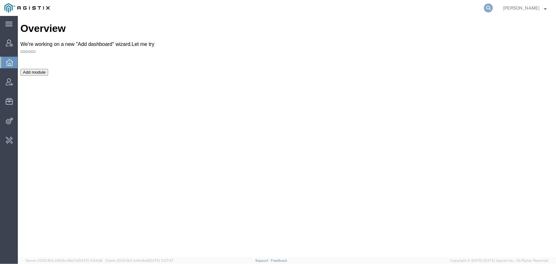
click at [486, 8] on icon at bounding box center [488, 8] width 9 height 9
type input "B00170419"
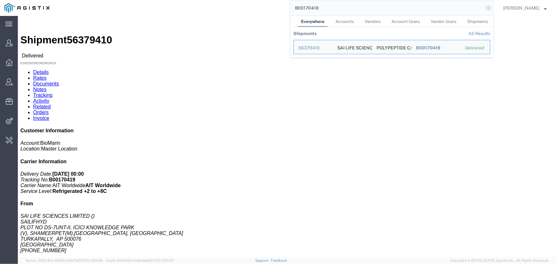
click at [488, 8] on icon at bounding box center [488, 8] width 9 height 9
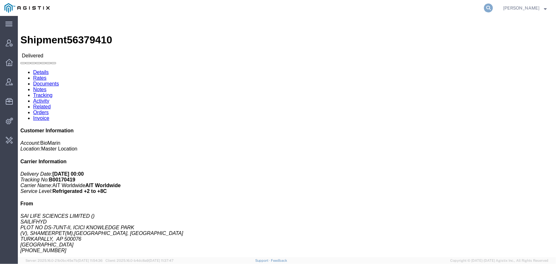
click at [488, 9] on icon at bounding box center [488, 8] width 9 height 9
type input "[EMAIL_ADDRESS][DOMAIN_NAME]"
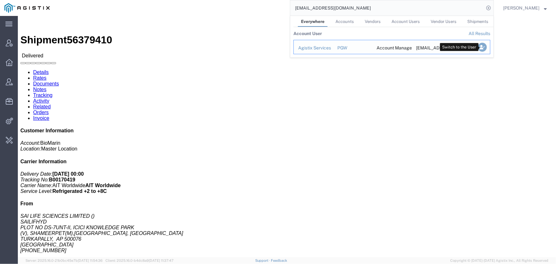
click at [485, 48] on icon "Search Results" at bounding box center [482, 47] width 9 height 9
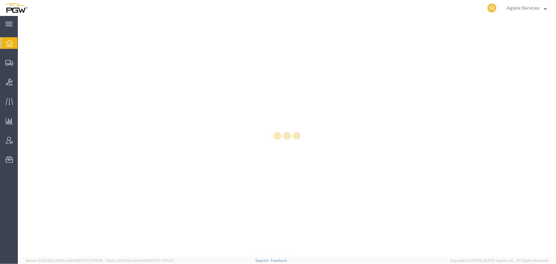
click at [492, 9] on icon at bounding box center [492, 8] width 9 height 9
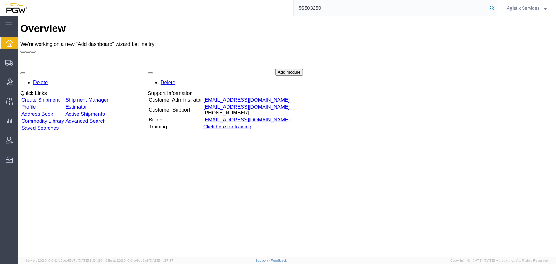
type input "56503250"
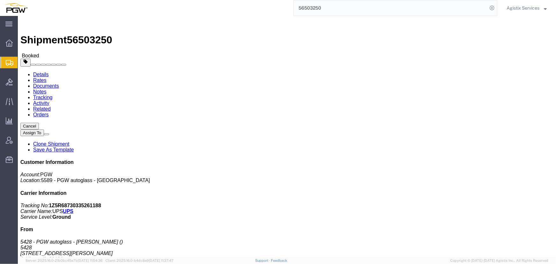
click span "button"
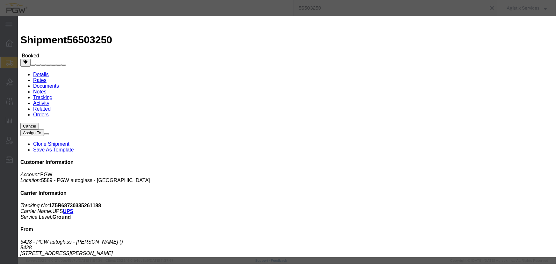
click div "Aug 15 2025 6:24 PM"
type input "10:00 AM"
click button "Apply"
click div "Aug 15 2025 9:24 PM"
type input "2:00 PM"
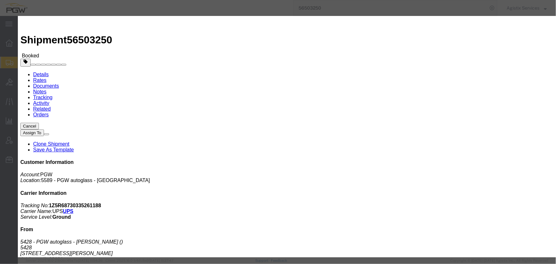
click button "Apply"
click button "Save"
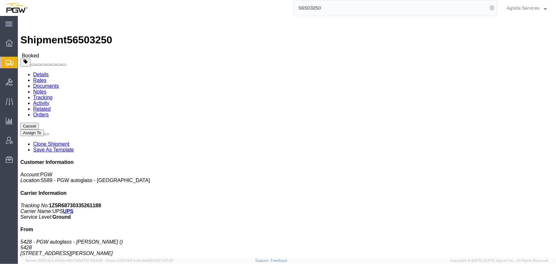
click button "Close"
drag, startPoint x: 493, startPoint y: 9, endPoint x: 497, endPoint y: 9, distance: 4.5
click at [493, 9] on icon at bounding box center [492, 8] width 9 height 9
click at [518, 9] on span "Agistix Services" at bounding box center [523, 7] width 33 height 7
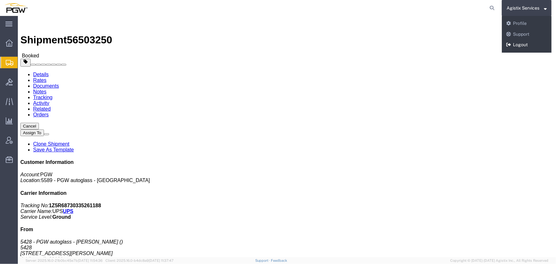
click at [518, 44] on link "Logout" at bounding box center [527, 45] width 50 height 11
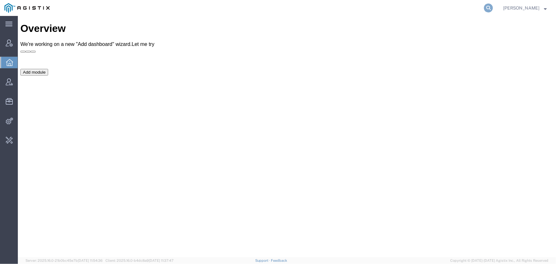
click at [486, 9] on icon at bounding box center [488, 8] width 9 height 9
type input "cardi"
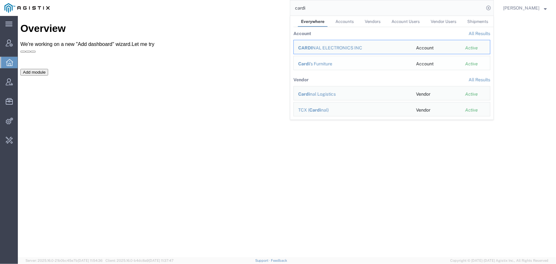
click at [313, 64] on div "Cardi 's Furniture" at bounding box center [352, 64] width 109 height 7
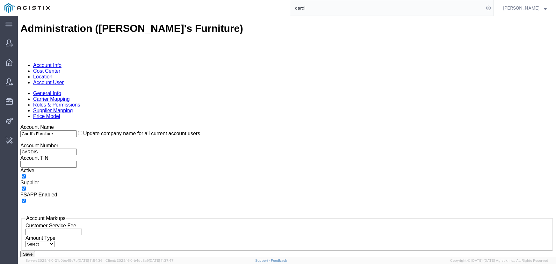
click at [73, 107] on link "Supplier Mapping" at bounding box center [53, 109] width 40 height 5
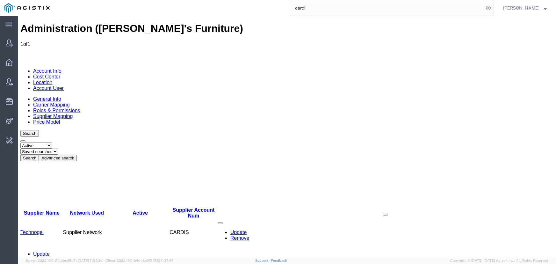
click at [38, 229] on link "Technogel" at bounding box center [31, 231] width 23 height 5
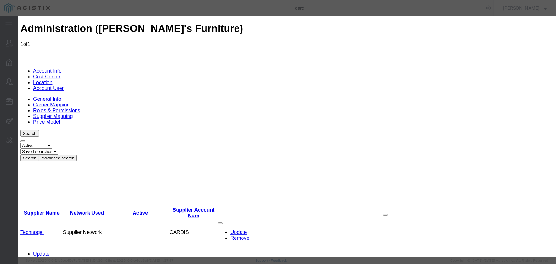
radio input "true"
drag, startPoint x: 355, startPoint y: 58, endPoint x: 315, endPoint y: 58, distance: 39.5
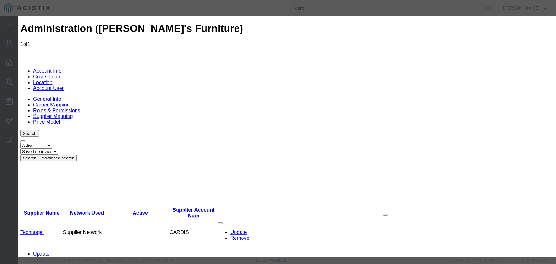
type input "TECHNOGEL"
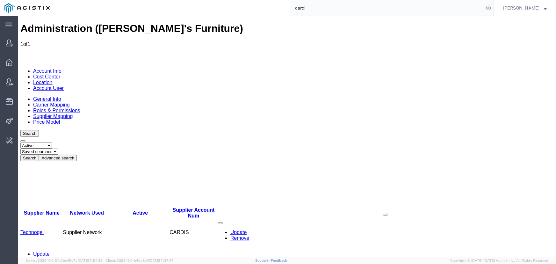
click at [36, 96] on link "General Info" at bounding box center [47, 98] width 28 height 5
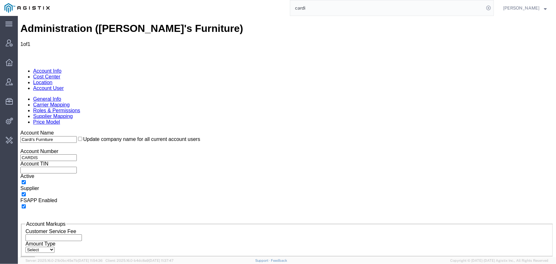
click at [25, 192] on input "checkbox" at bounding box center [23, 194] width 4 height 4
checkbox input "false"
click at [73, 113] on link "Supplier Mapping" at bounding box center [53, 115] width 40 height 5
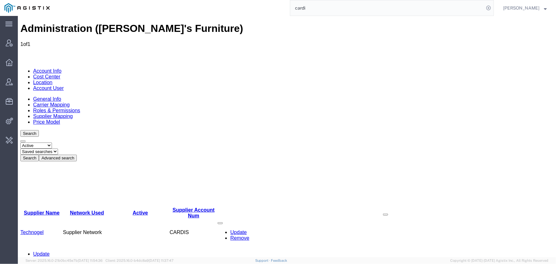
click at [51, 68] on link "Account Info" at bounding box center [47, 70] width 28 height 5
click at [44, 96] on link "General Info" at bounding box center [47, 98] width 28 height 5
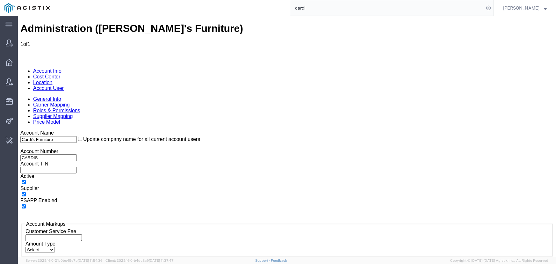
click at [25, 192] on input "checkbox" at bounding box center [23, 194] width 4 height 4
checkbox input "false"
click at [35, 256] on button "Save" at bounding box center [27, 259] width 15 height 7
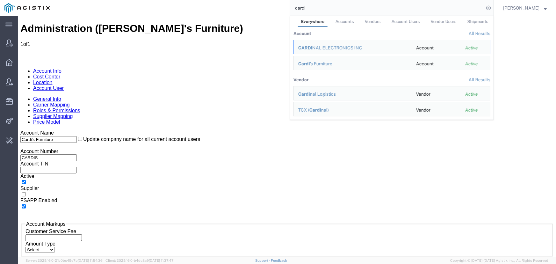
click at [322, 11] on input "cardi" at bounding box center [387, 7] width 194 height 15
drag, startPoint x: 322, startPoint y: 8, endPoint x: 272, endPoint y: 9, distance: 51.0
click at [272, 9] on div "cardi Everywhere Accounts Vendors Account Users Vendor Users Shipments Account …" at bounding box center [274, 8] width 440 height 16
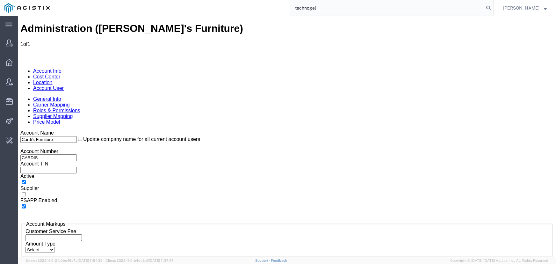
type input "technogel"
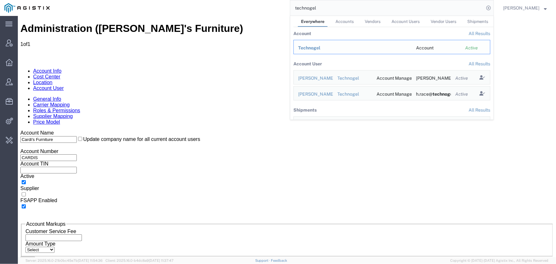
click at [316, 49] on span "Technogel" at bounding box center [309, 47] width 22 height 5
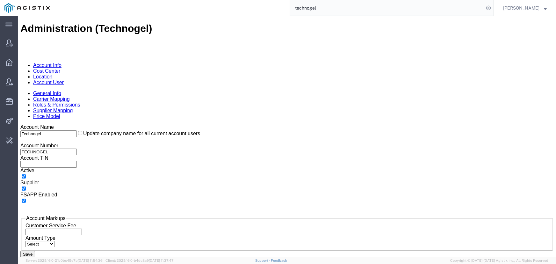
click at [73, 107] on link "Supplier Mapping" at bounding box center [53, 109] width 40 height 5
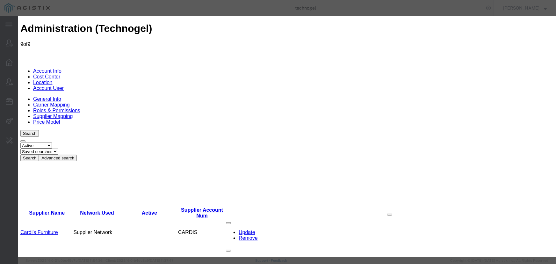
radio input "true"
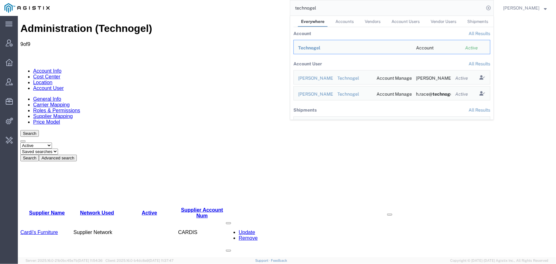
drag, startPoint x: 332, startPoint y: 5, endPoint x: 221, endPoint y: 9, distance: 110.4
click at [221, 9] on div "technogel Everywhere Accounts Vendors Account Users Vendor Users Shipments Acco…" at bounding box center [274, 8] width 440 height 16
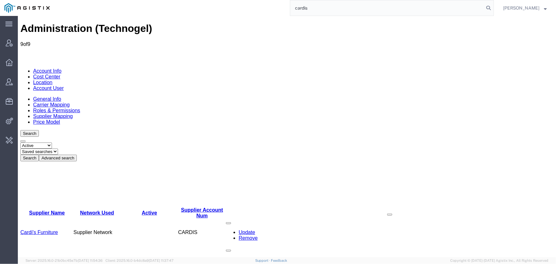
type input "cardis"
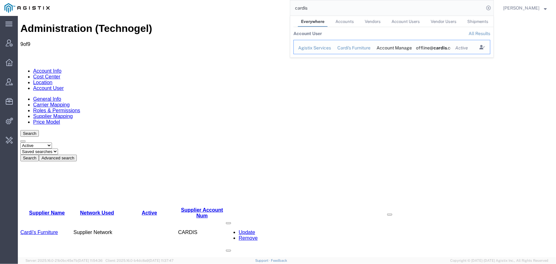
click at [317, 47] on div "Agistix Services" at bounding box center [313, 48] width 30 height 7
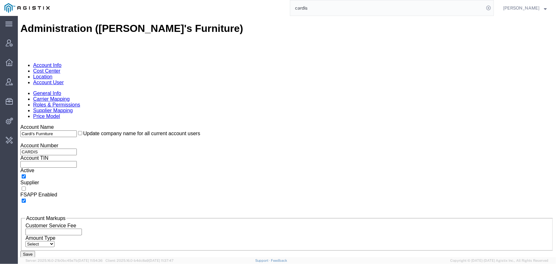
click at [73, 107] on link "Supplier Mapping" at bounding box center [53, 109] width 40 height 5
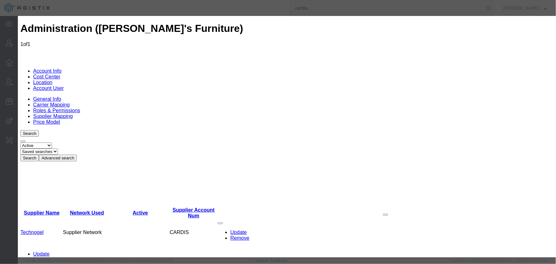
type input "Technogel"
radio input "true"
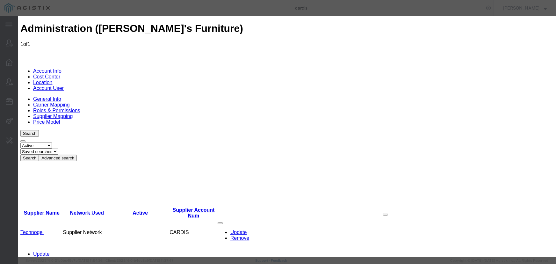
type input "TECHNOGEL"
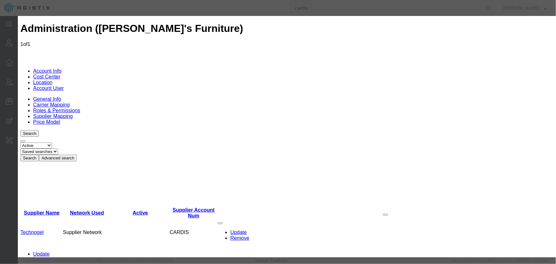
drag, startPoint x: 490, startPoint y: 48, endPoint x: 463, endPoint y: 37, distance: 29.5
copy p "Another supplier is mapped to the supplier Account number :TECHNOGEL [Error Id …"
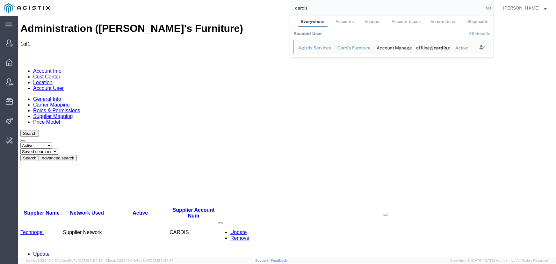
drag, startPoint x: 316, startPoint y: 7, endPoint x: 253, endPoint y: 13, distance: 63.7
click at [253, 13] on div "cardis Everywhere Accounts Vendors Account Users Vendor Users Shipments Account…" at bounding box center [274, 8] width 440 height 16
click at [315, 48] on span "Sit N Sleep" at bounding box center [310, 47] width 25 height 5
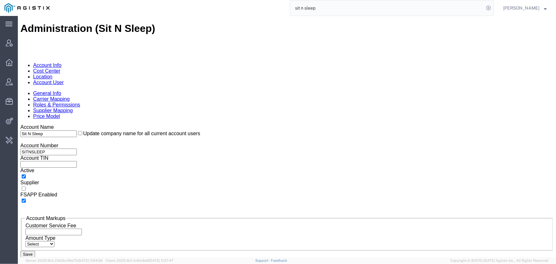
click at [73, 107] on link "Supplier Mapping" at bounding box center [53, 109] width 40 height 5
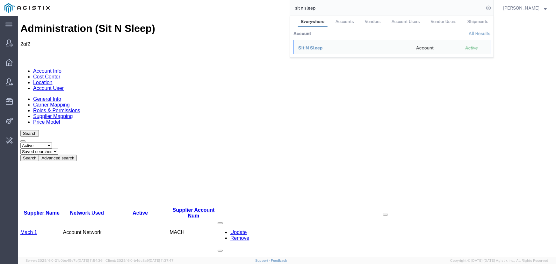
drag, startPoint x: 340, startPoint y: 9, endPoint x: 235, endPoint y: 10, distance: 105.8
click at [235, 10] on div "sit n sleep Everywhere Accounts Vendors Account Users Vendor Users Shipments Ac…" at bounding box center [274, 8] width 440 height 16
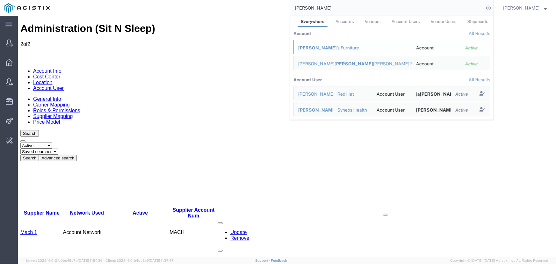
click at [326, 46] on div "Jerome 's Furniture" at bounding box center [352, 48] width 109 height 7
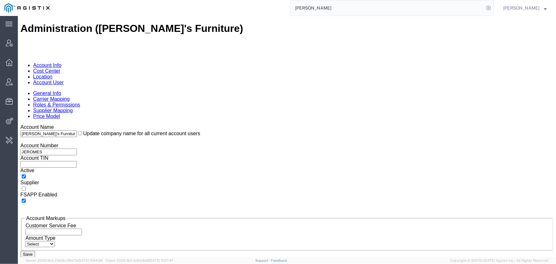
click at [73, 107] on link "Supplier Mapping" at bounding box center [53, 109] width 40 height 5
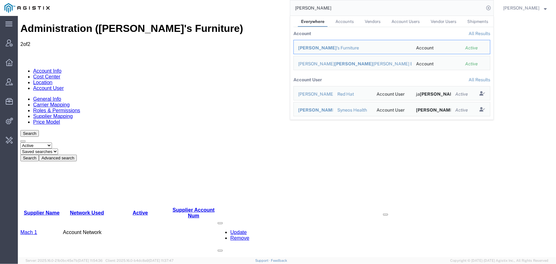
drag, startPoint x: 334, startPoint y: 6, endPoint x: 258, endPoint y: 8, distance: 75.9
click at [258, 8] on div "jerome Everywhere Accounts Vendors Account Users Vendor Users Shipments Account…" at bounding box center [274, 8] width 440 height 16
click at [320, 12] on input "hudson" at bounding box center [387, 7] width 194 height 15
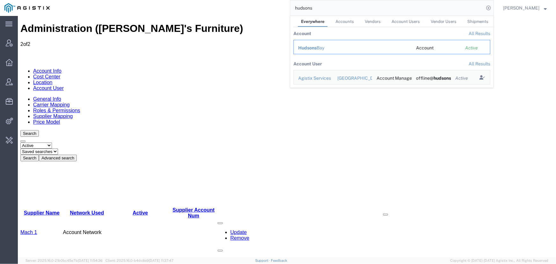
click at [311, 47] on span "Hudsons" at bounding box center [307, 47] width 18 height 5
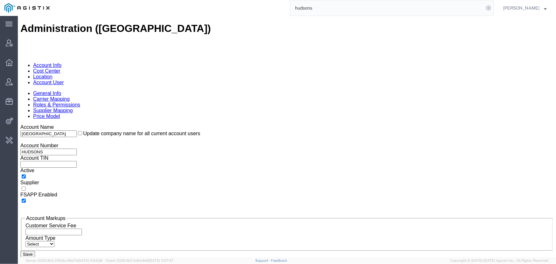
click at [73, 107] on link "Supplier Mapping" at bounding box center [53, 109] width 40 height 5
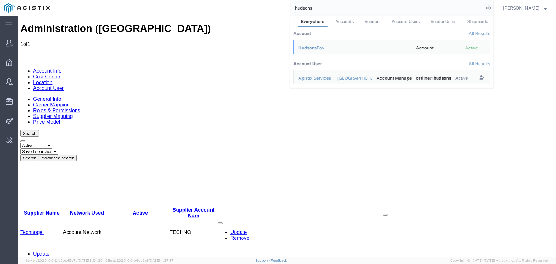
click at [346, 9] on input "hudsons" at bounding box center [387, 7] width 194 height 15
drag, startPoint x: 346, startPoint y: 9, endPoint x: 282, endPoint y: 8, distance: 64.7
click at [282, 8] on div "hudsons Everywhere Accounts Vendors Account Users Vendor Users Shipments Accoun…" at bounding box center [274, 8] width 440 height 16
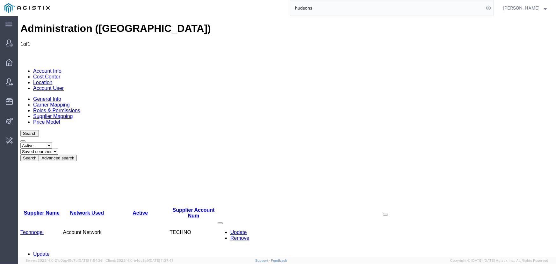
click at [37, 96] on link "General Info" at bounding box center [47, 98] width 28 height 5
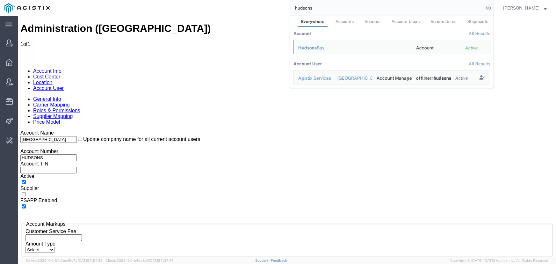
click at [331, 6] on input "hudsons" at bounding box center [387, 7] width 194 height 15
drag, startPoint x: 325, startPoint y: 7, endPoint x: 270, endPoint y: 10, distance: 54.9
click at [270, 10] on div "hudsons Everywhere Accounts Vendors Account Users Vendor Users Shipments Accoun…" at bounding box center [274, 8] width 440 height 16
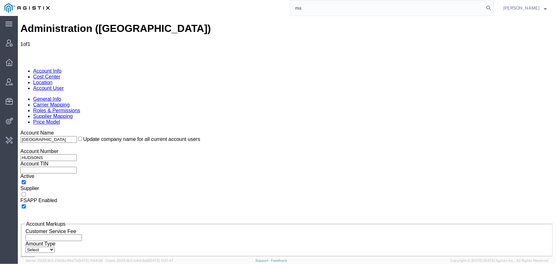
type input "m"
type input "technogel"
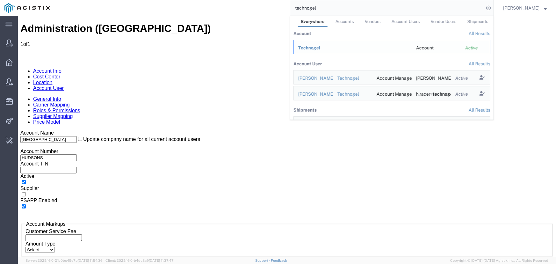
click at [304, 49] on span "Technogel" at bounding box center [309, 47] width 22 height 5
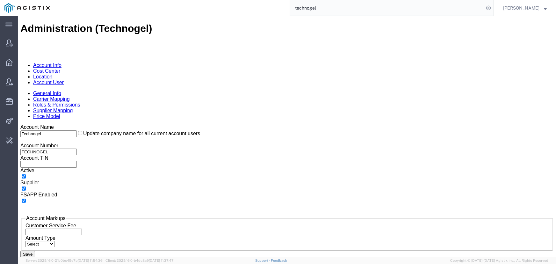
click at [73, 107] on link "Supplier Mapping" at bounding box center [53, 109] width 40 height 5
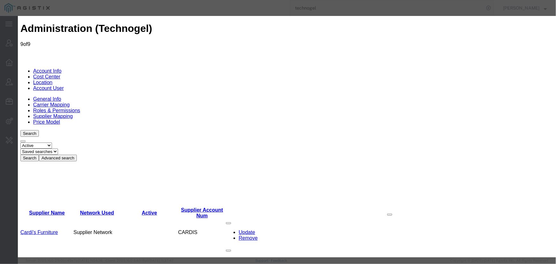
type input "Mathis Brothers"
radio input "true"
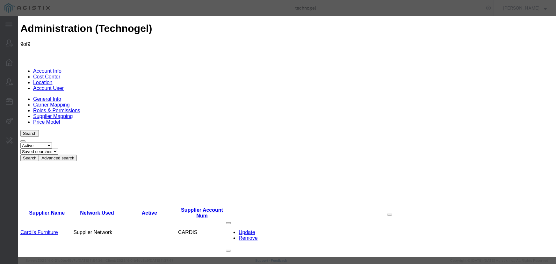
type input "TGEL"
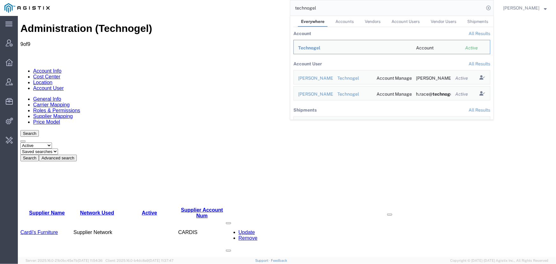
drag, startPoint x: 334, startPoint y: 9, endPoint x: 268, endPoint y: 9, distance: 66.6
click at [268, 9] on div "technogel Everywhere Accounts Vendors Account Users Vendor Users Shipments Acco…" at bounding box center [274, 8] width 440 height 16
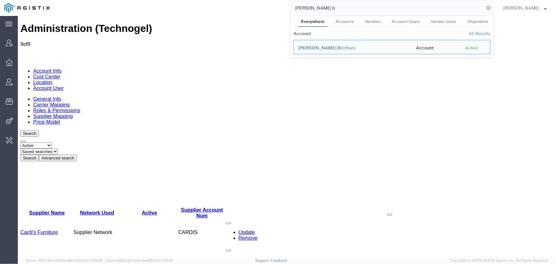
click at [322, 47] on div "Mathis B rothers" at bounding box center [352, 48] width 109 height 7
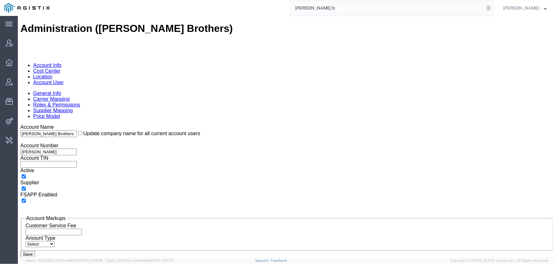
click at [73, 107] on link "Supplier Mapping" at bounding box center [53, 109] width 40 height 5
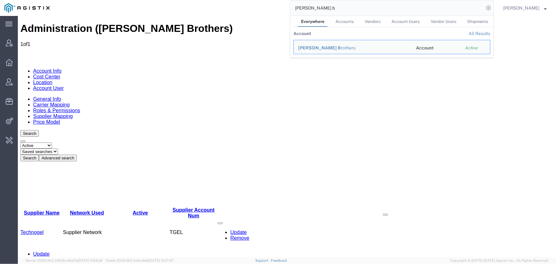
click at [332, 6] on input "mathis b" at bounding box center [387, 7] width 194 height 15
click at [250, 4] on div "mathis b Everywhere Accounts Vendors Account Users Vendor Users Shipments Accou…" at bounding box center [274, 8] width 440 height 16
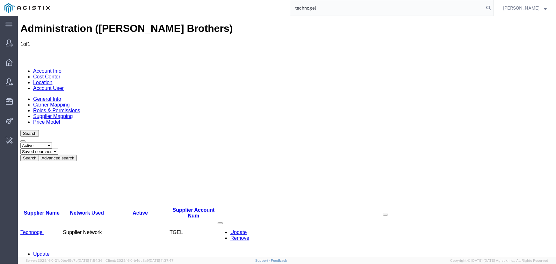
type input "technogel"
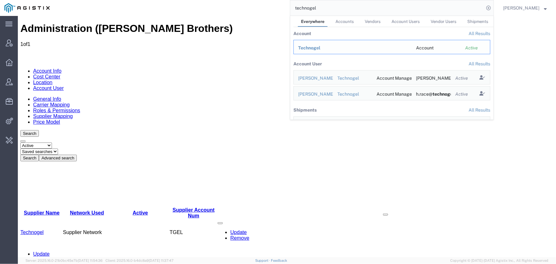
click at [309, 48] on span "Technogel" at bounding box center [309, 47] width 22 height 5
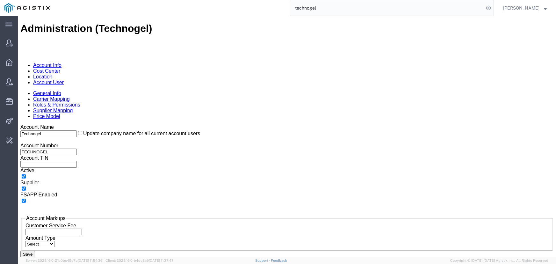
click at [73, 107] on link "Supplier Mapping" at bounding box center [53, 109] width 40 height 5
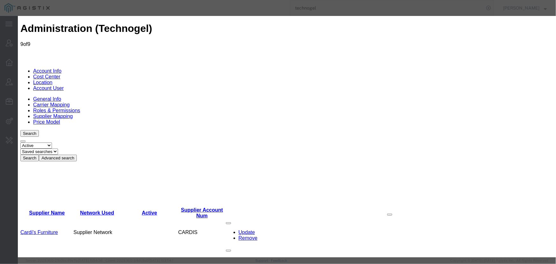
type input "Cardi's Furniture"
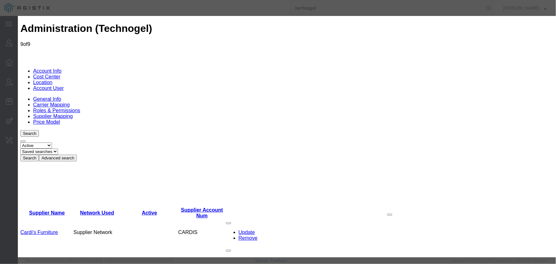
radio input "true"
type input "TECHGEL"
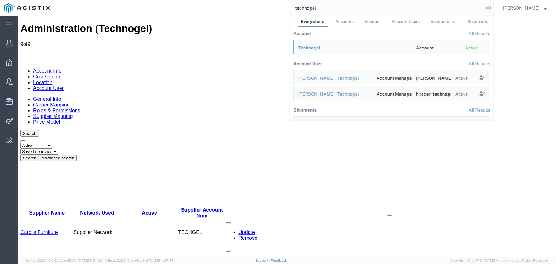
drag, startPoint x: 333, startPoint y: 7, endPoint x: 265, endPoint y: 7, distance: 67.9
click at [266, 6] on div "technogel Everywhere Accounts Vendors Account Users Vendor Users Shipments Acco…" at bounding box center [274, 8] width 440 height 16
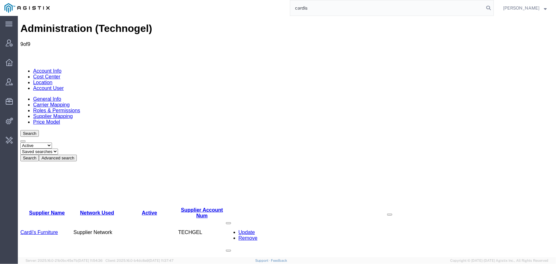
type input "cardis"
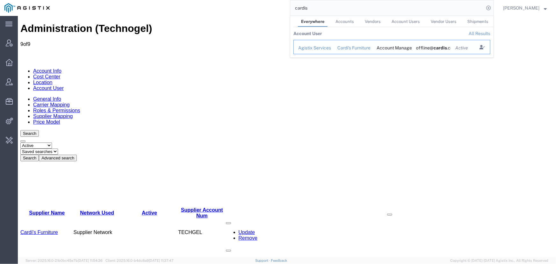
click at [303, 48] on div "Agistix Services" at bounding box center [313, 48] width 30 height 7
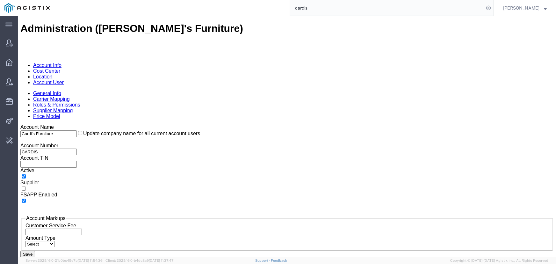
click at [73, 107] on link "Supplier Mapping" at bounding box center [53, 109] width 40 height 5
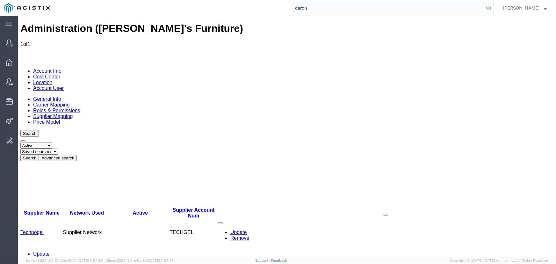
click at [63, 85] on link "Account User" at bounding box center [48, 87] width 31 height 5
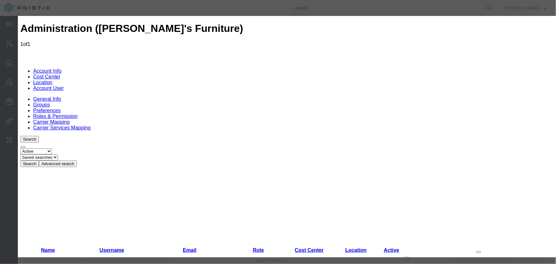
select select "COSTCENTER"
select select "2235398"
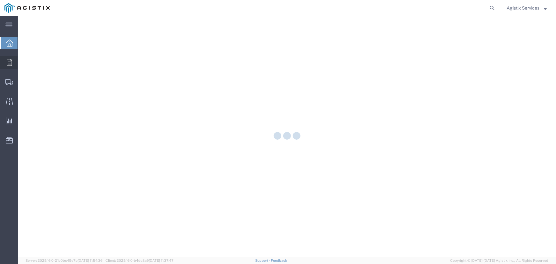
click at [8, 62] on icon at bounding box center [9, 62] width 5 height 7
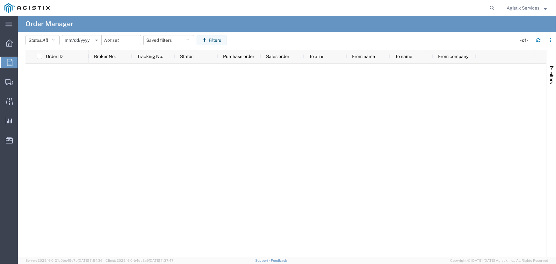
click at [512, 8] on span "Agistix Services" at bounding box center [523, 7] width 33 height 7
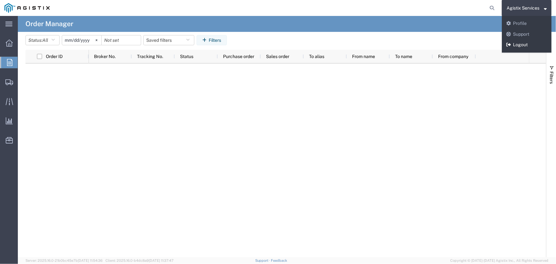
click at [511, 42] on link "Logout" at bounding box center [527, 45] width 50 height 11
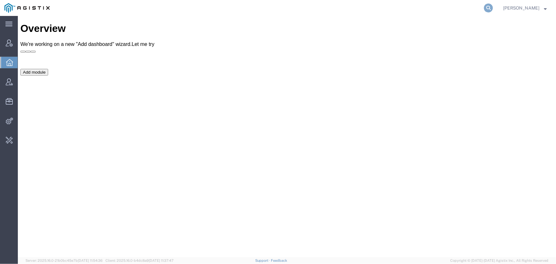
click at [487, 5] on icon at bounding box center [488, 8] width 9 height 9
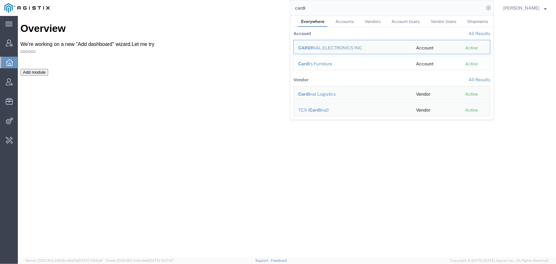
click at [327, 65] on div "Cardi 's Furniture" at bounding box center [352, 64] width 109 height 7
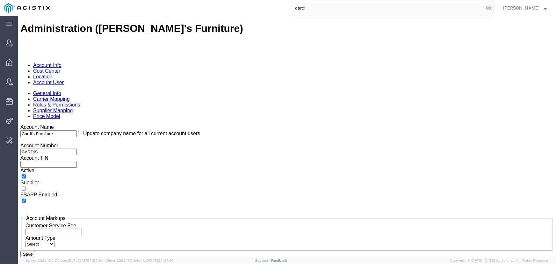
click at [73, 107] on link "Supplier Mapping" at bounding box center [53, 109] width 40 height 5
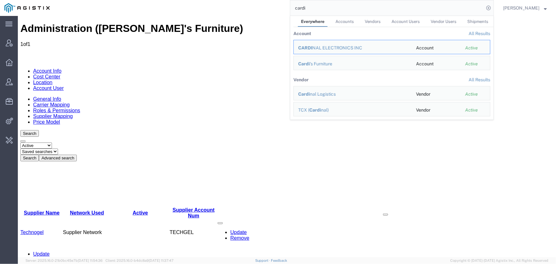
click at [345, 7] on input "cardi" at bounding box center [387, 7] width 194 height 15
drag, startPoint x: 345, startPoint y: 7, endPoint x: 341, endPoint y: 7, distance: 4.5
click at [341, 7] on input "cardi" at bounding box center [387, 7] width 194 height 15
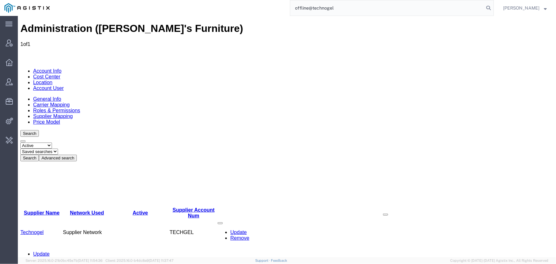
type input "offline@technogel"
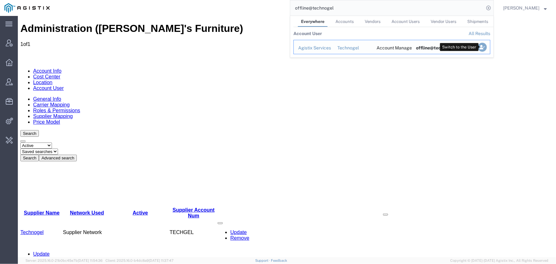
click at [484, 46] on icon "Search Results" at bounding box center [482, 47] width 9 height 9
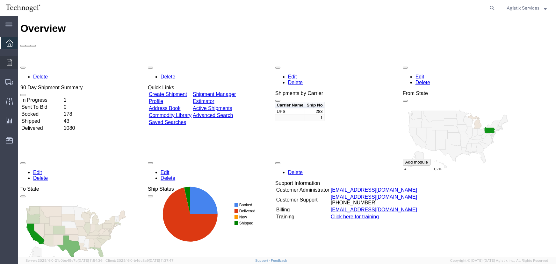
click at [8, 61] on icon at bounding box center [9, 62] width 5 height 7
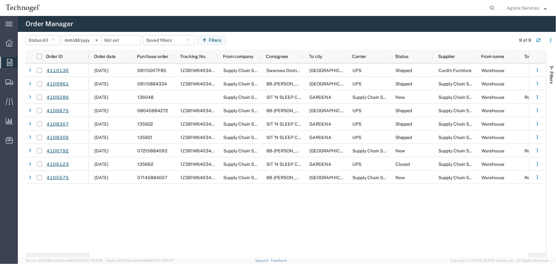
click at [510, 7] on span "Agistix Services" at bounding box center [523, 7] width 33 height 7
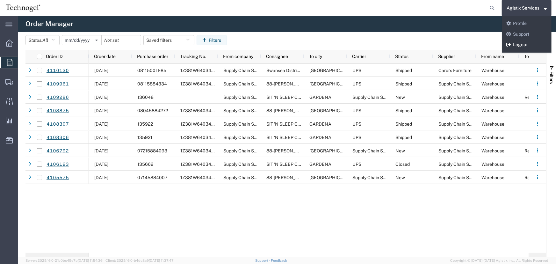
click at [513, 41] on link "Logout" at bounding box center [527, 45] width 50 height 11
